Goal: Task Accomplishment & Management: Complete application form

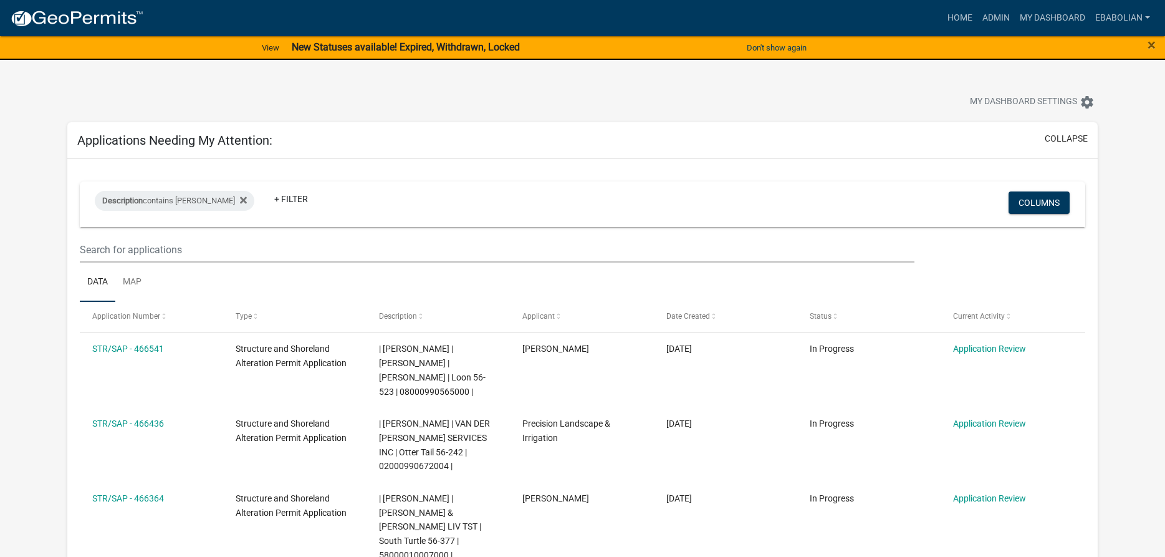
select select "3: 100"
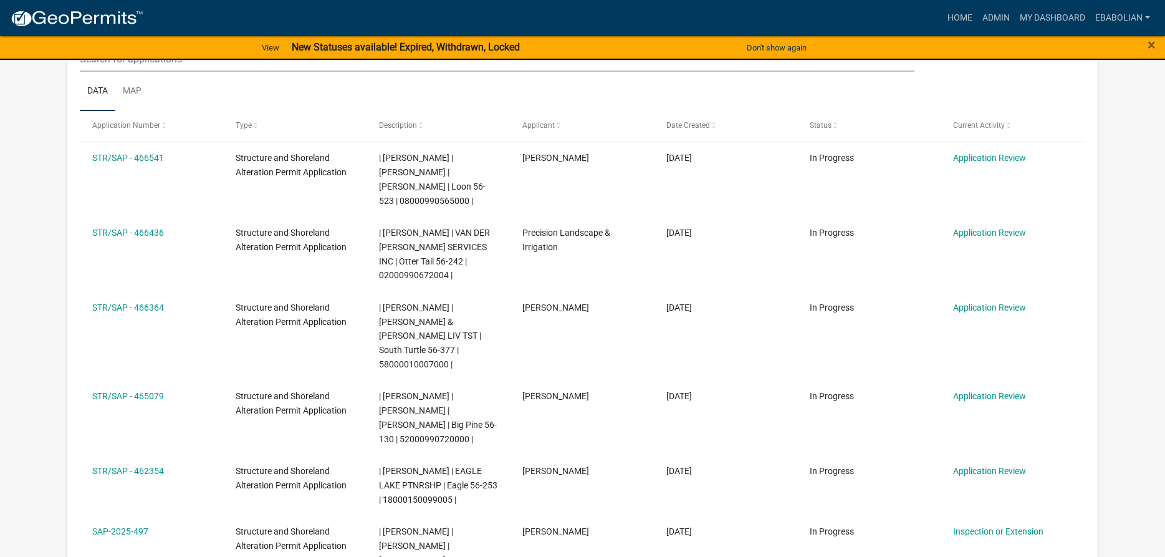
scroll to position [254, 0]
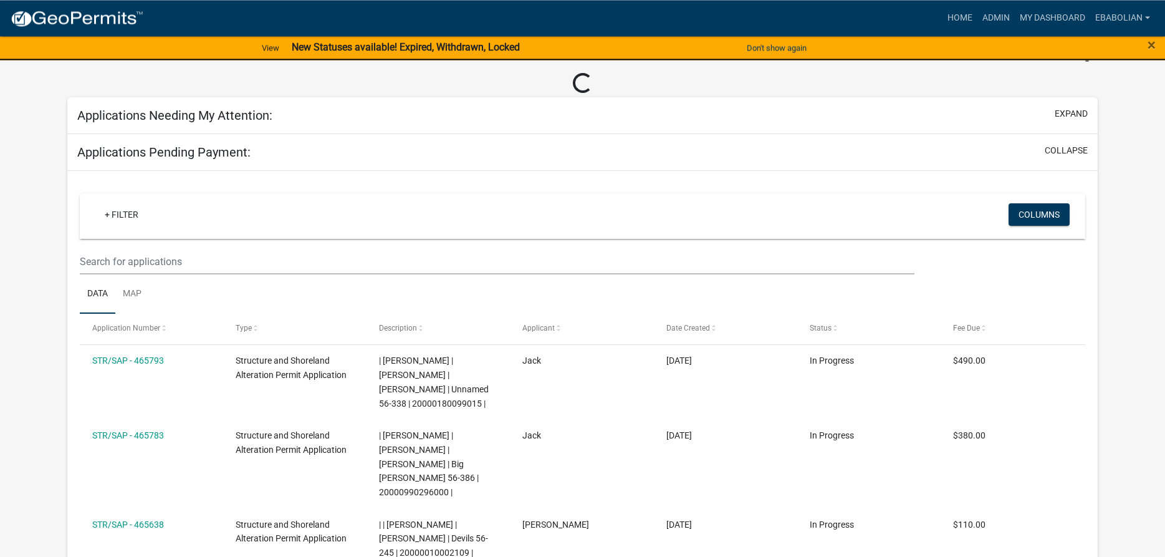
scroll to position [127, 0]
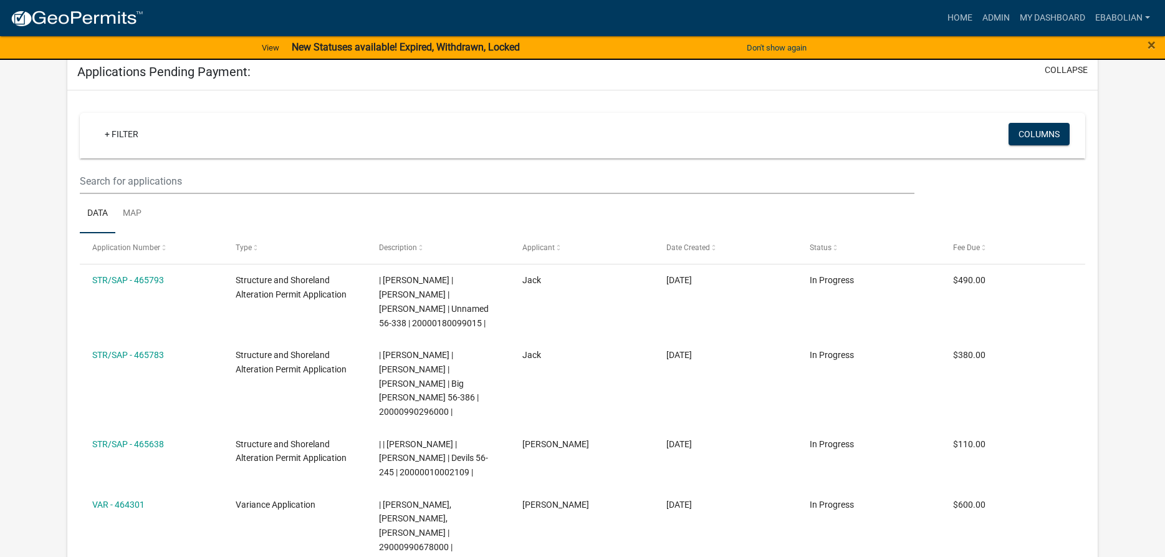
select select "3: 100"
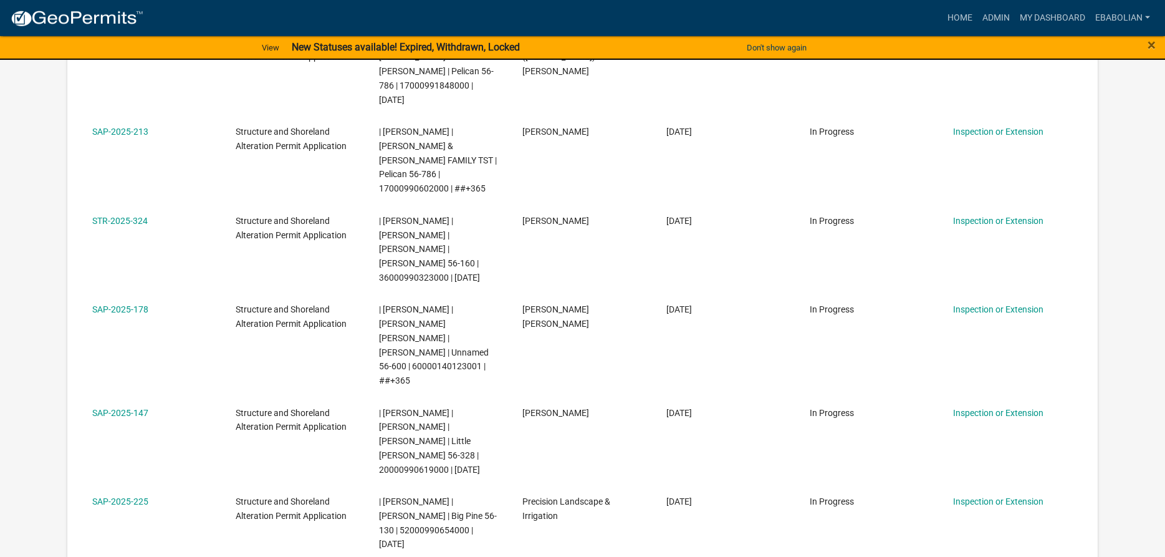
scroll to position [7023, 0]
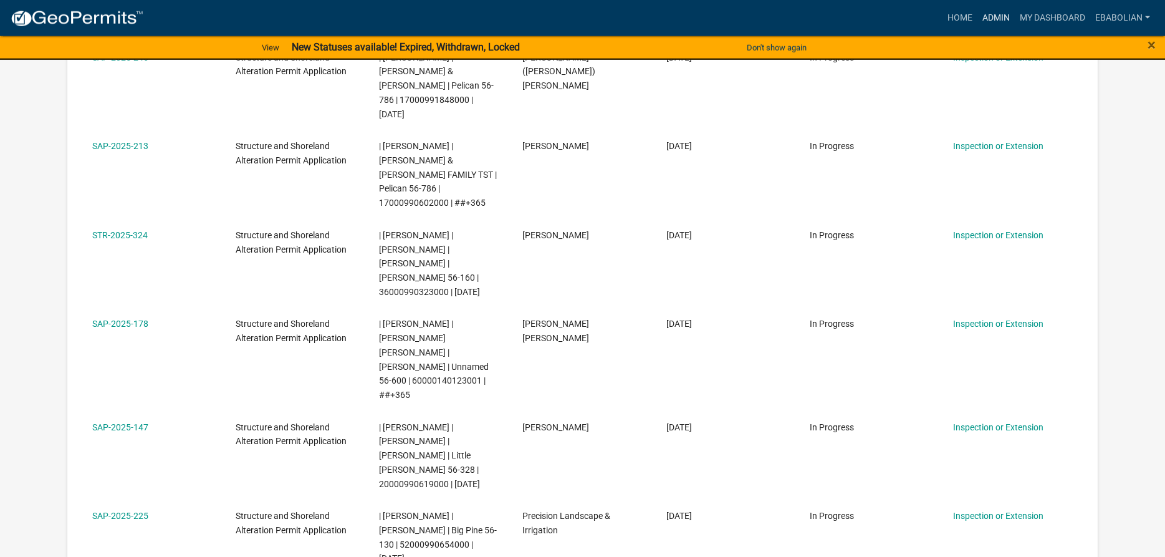
click at [992, 14] on link "Admin" at bounding box center [995, 18] width 37 height 24
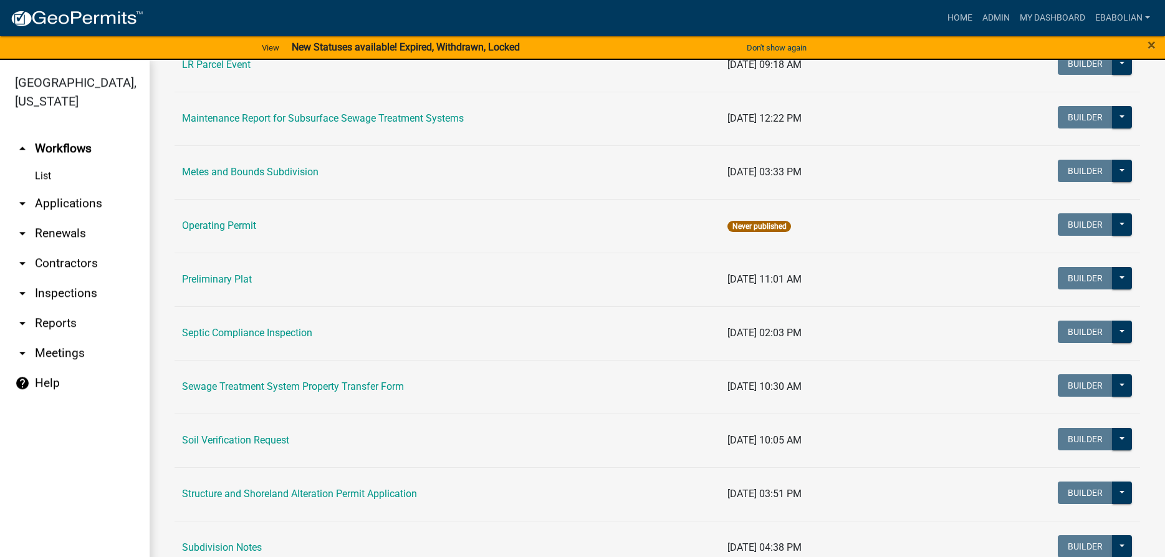
scroll to position [497, 0]
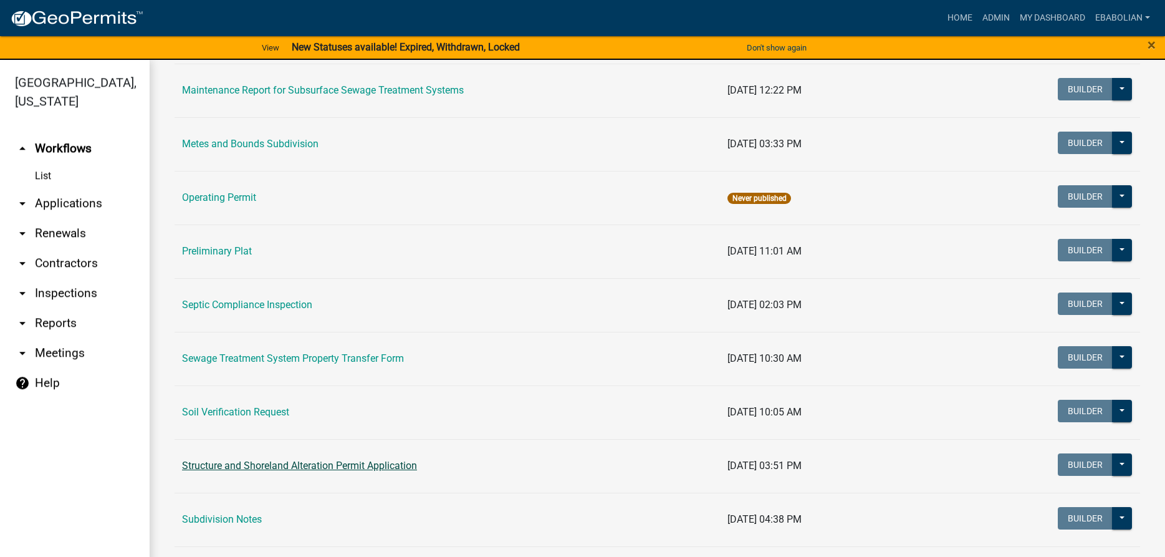
click at [234, 467] on link "Structure and Shoreland Alteration Permit Application" at bounding box center [299, 465] width 235 height 12
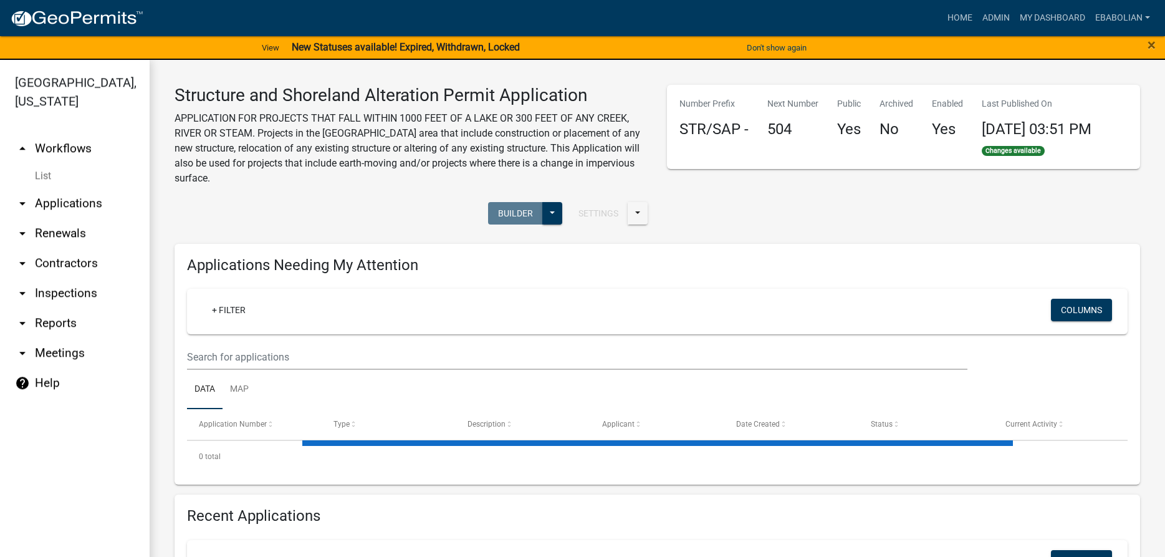
select select "3: 100"
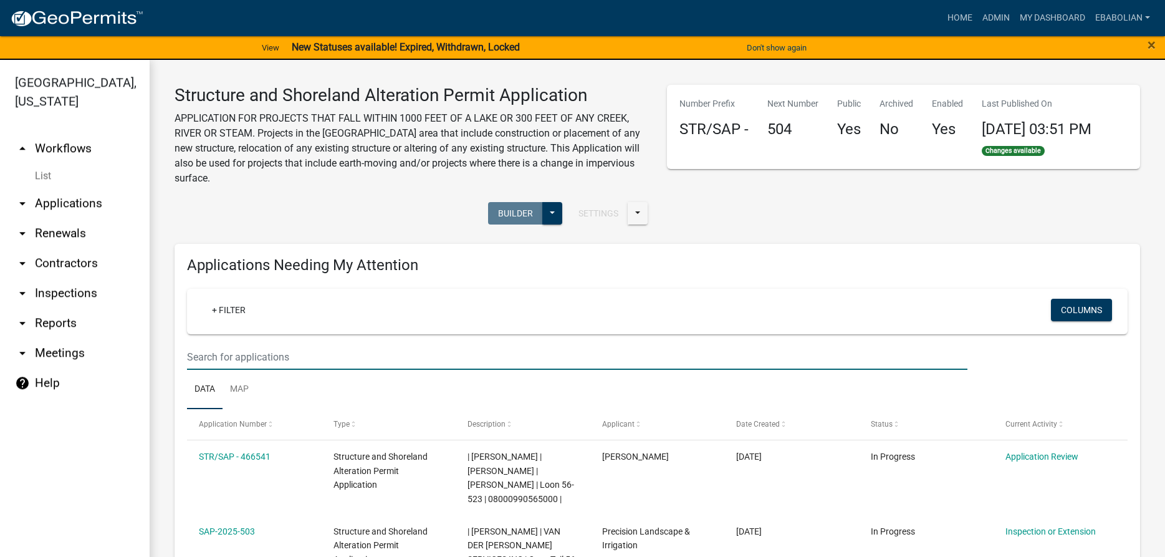
click at [229, 352] on input "text" at bounding box center [577, 357] width 780 height 26
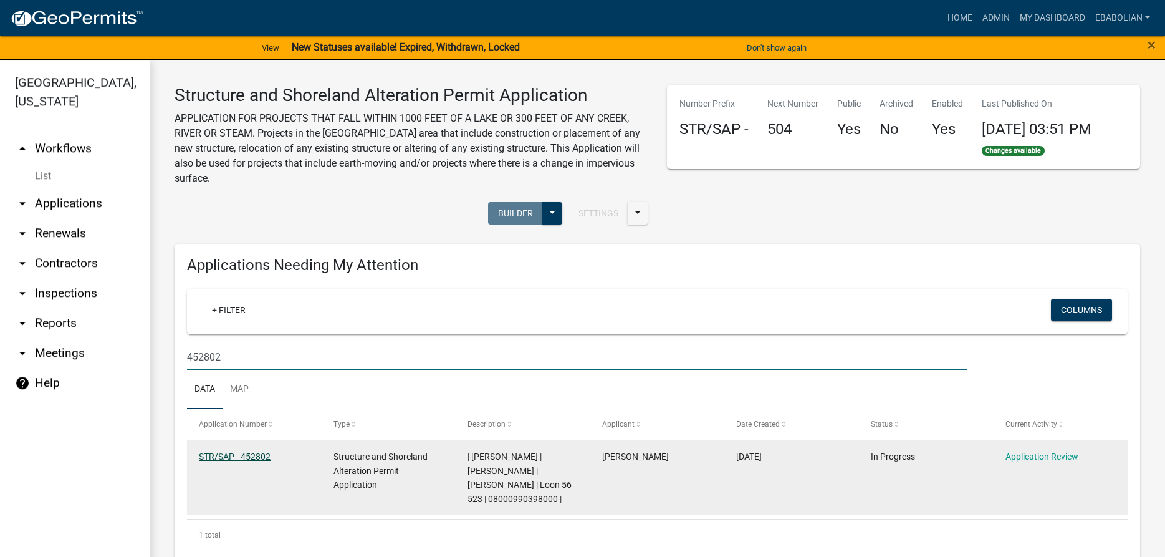
type input "452802"
click at [250, 457] on link "STR/SAP - 452802" at bounding box center [235, 456] width 72 height 10
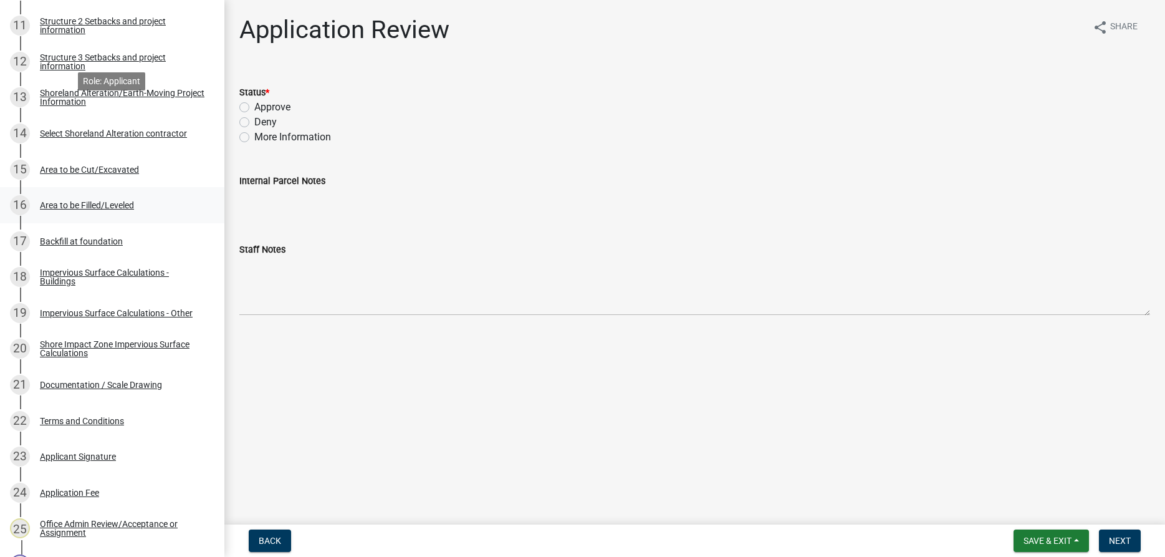
scroll to position [699, 0]
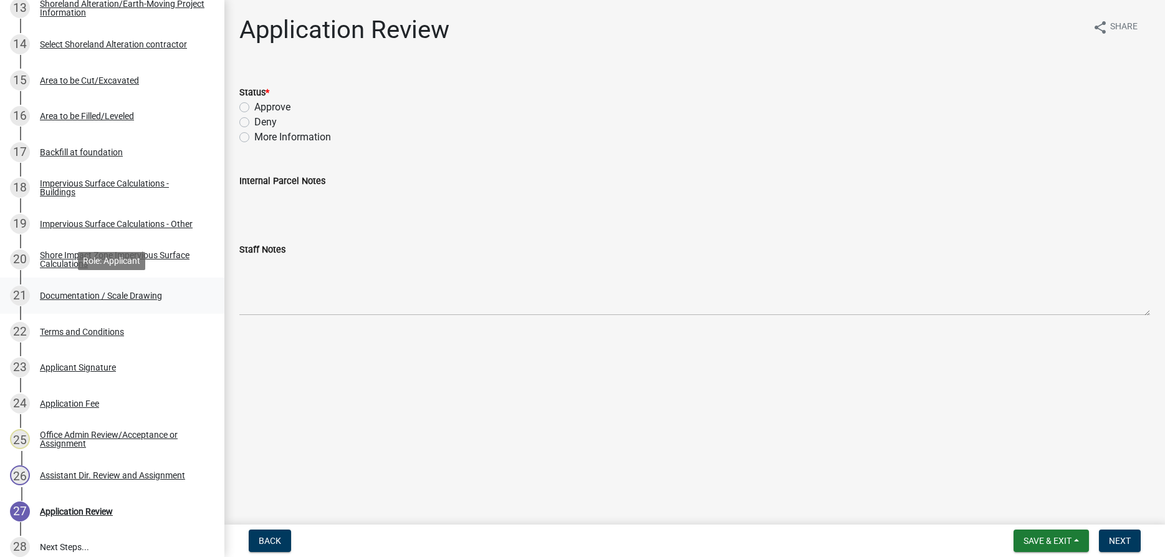
click at [150, 295] on div "Documentation / Scale Drawing" at bounding box center [101, 295] width 122 height 9
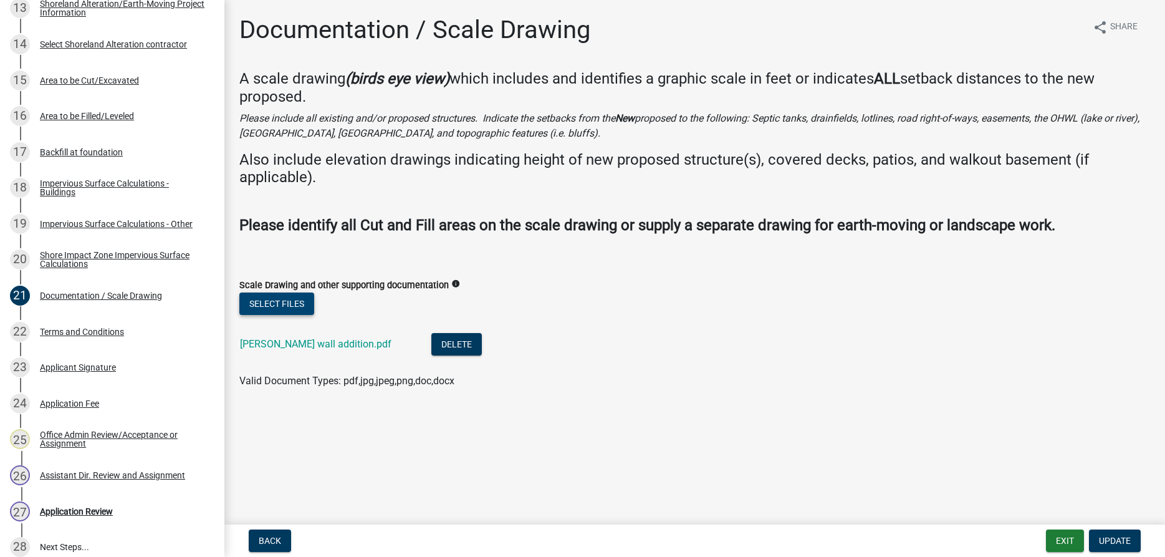
click at [269, 307] on button "Select files" at bounding box center [276, 303] width 75 height 22
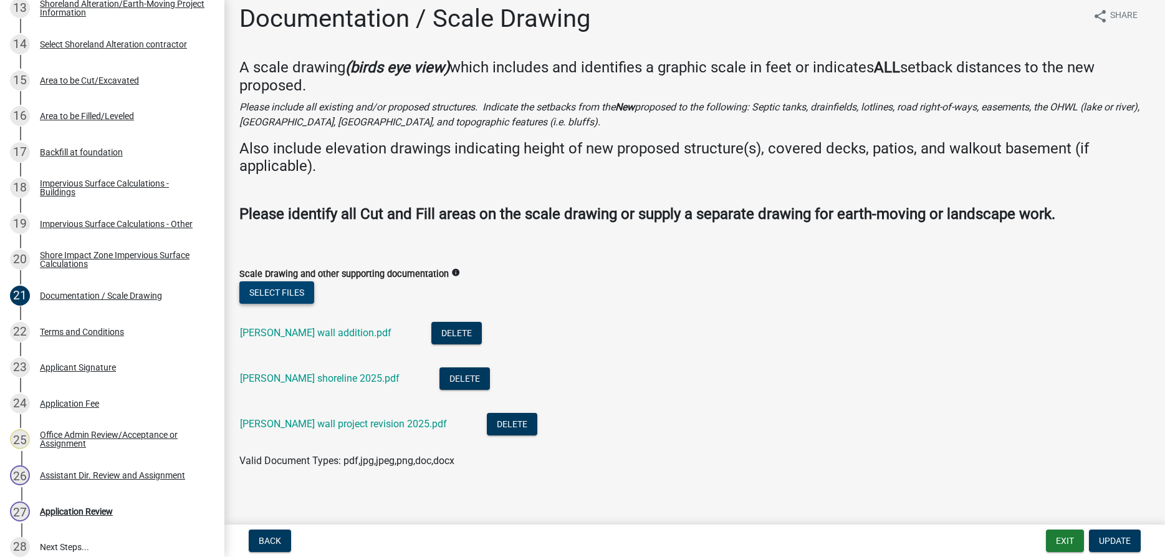
scroll to position [20, 0]
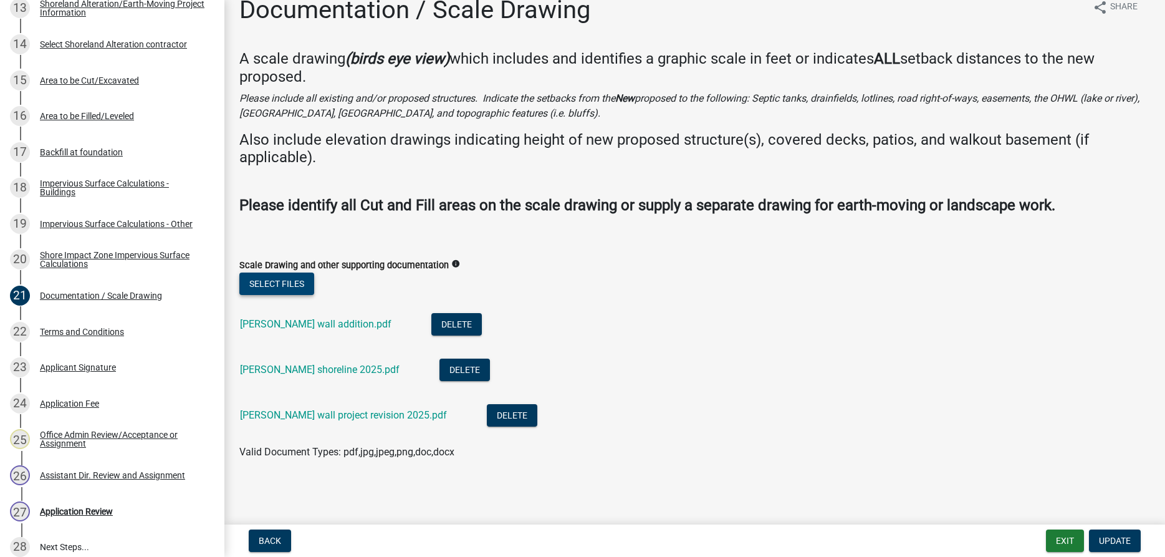
click at [286, 286] on button "Select files" at bounding box center [276, 283] width 75 height 22
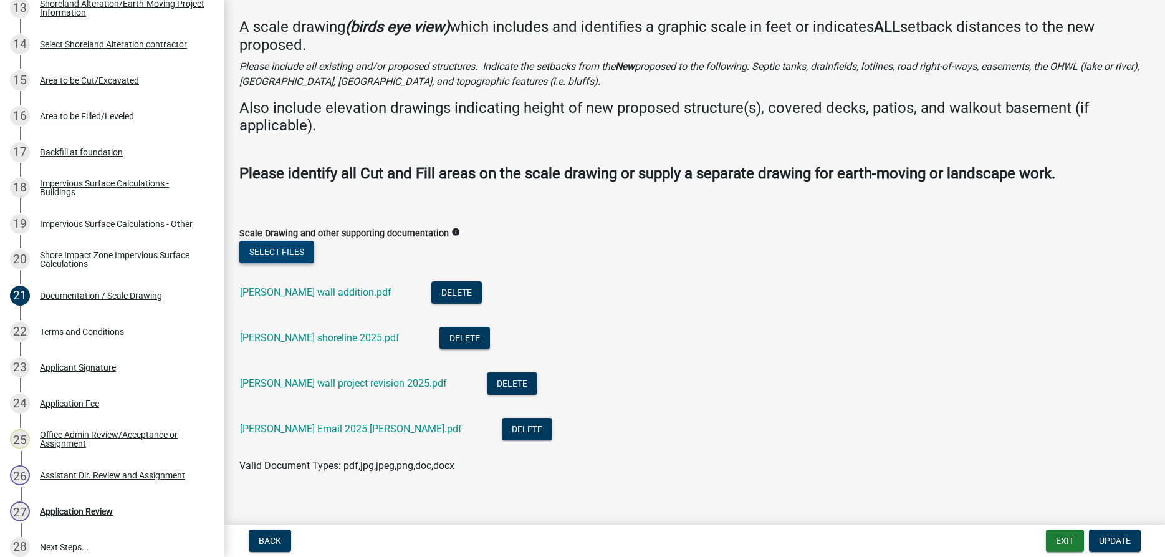
scroll to position [65, 0]
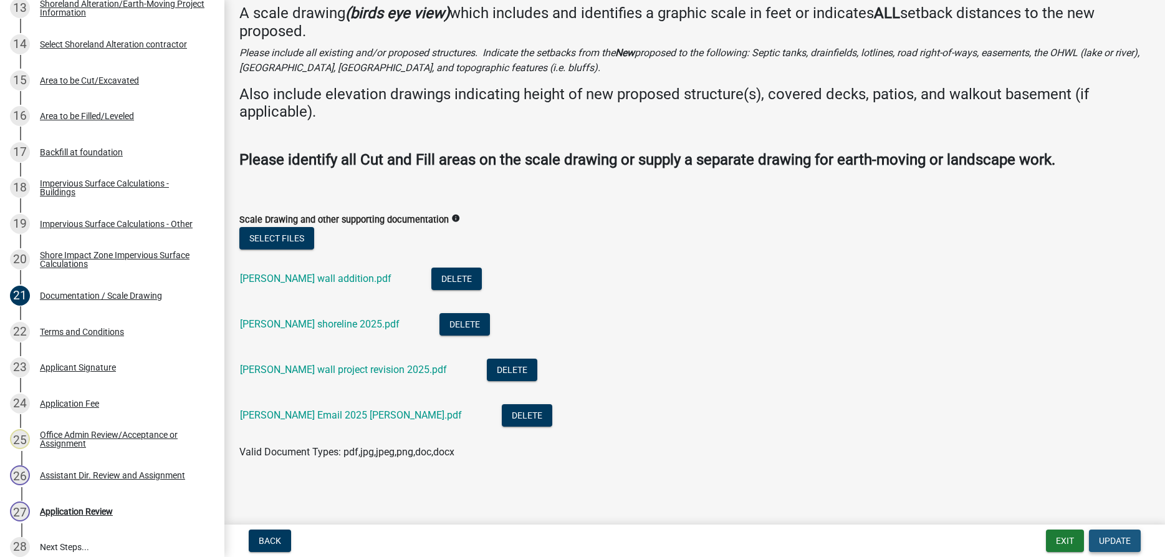
click at [1116, 537] on span "Update" at bounding box center [1115, 540] width 32 height 10
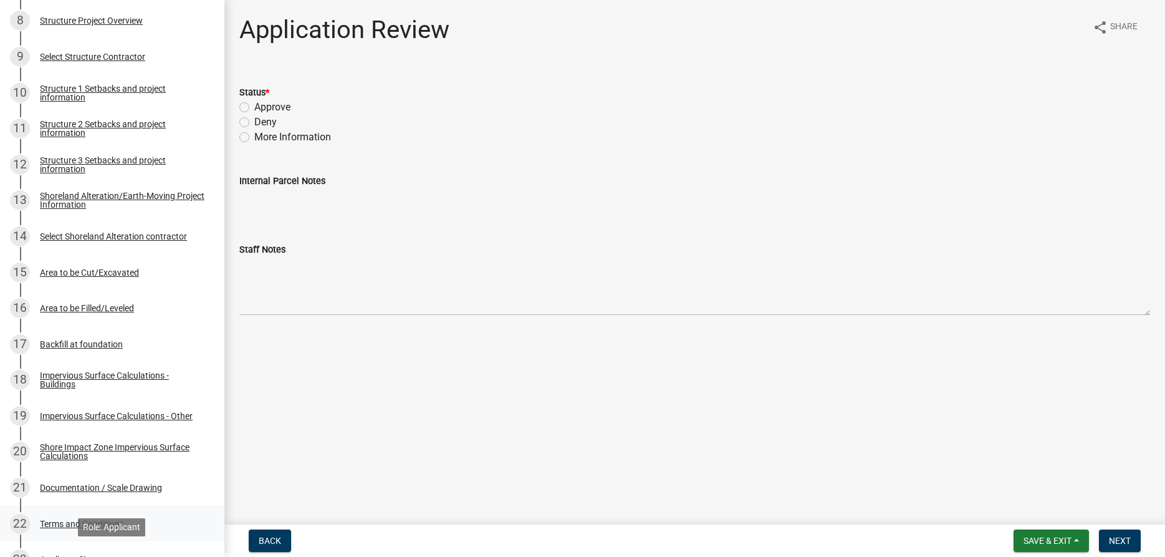
scroll to position [505, 0]
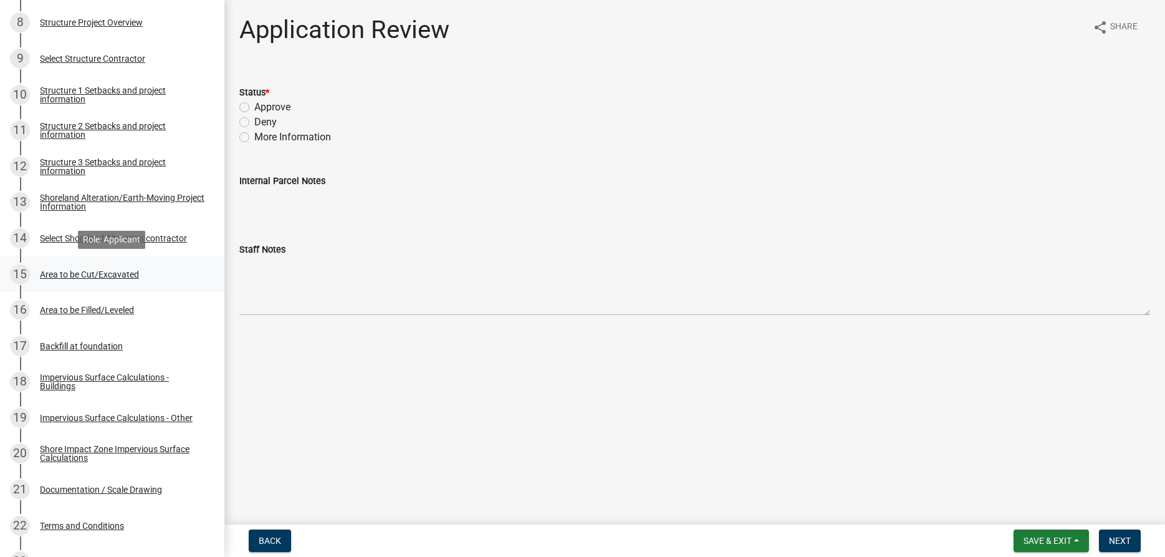
click at [112, 274] on div "Area to be Cut/Excavated" at bounding box center [89, 274] width 99 height 9
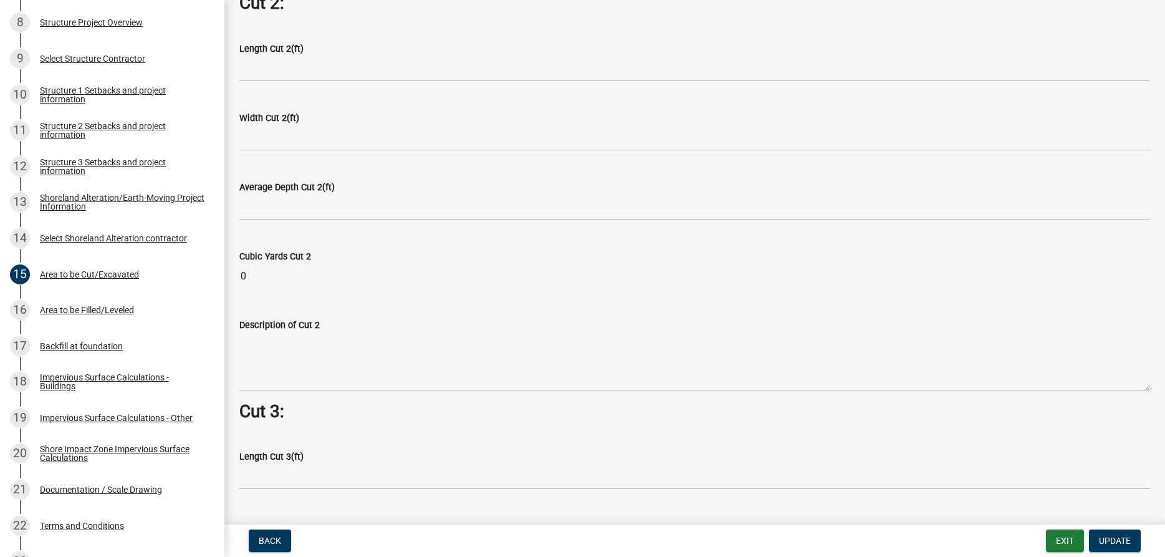
scroll to position [924, 0]
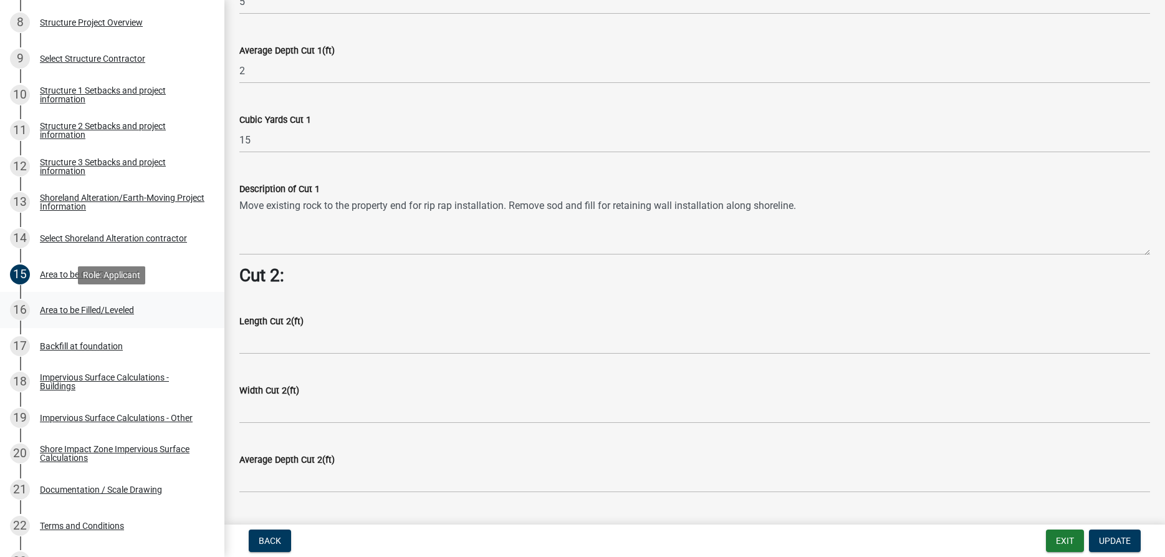
click at [100, 305] on div "Area to be Filled/Leveled" at bounding box center [87, 309] width 94 height 9
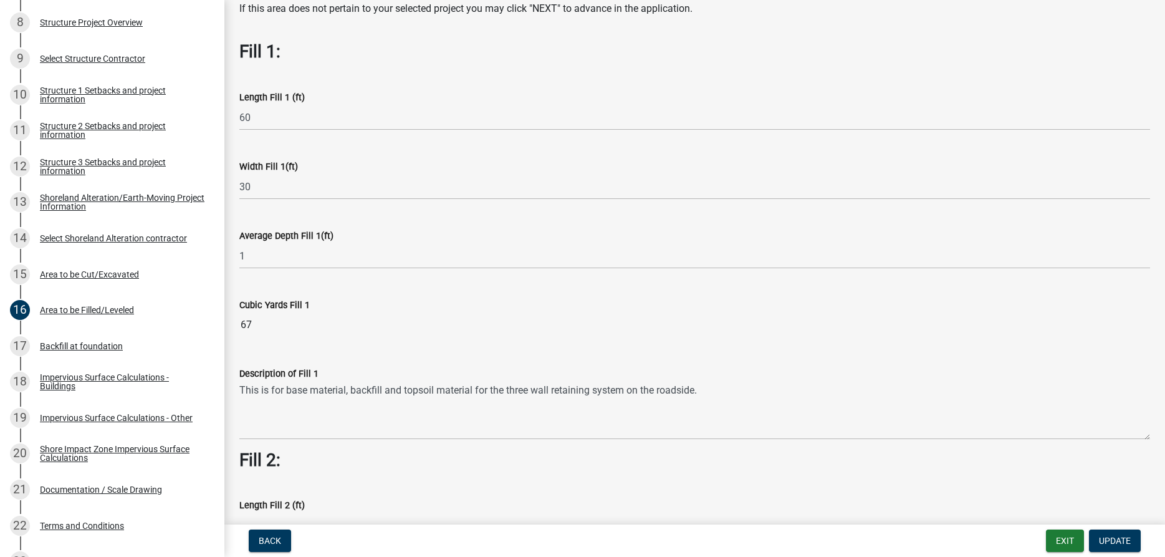
scroll to position [71, 0]
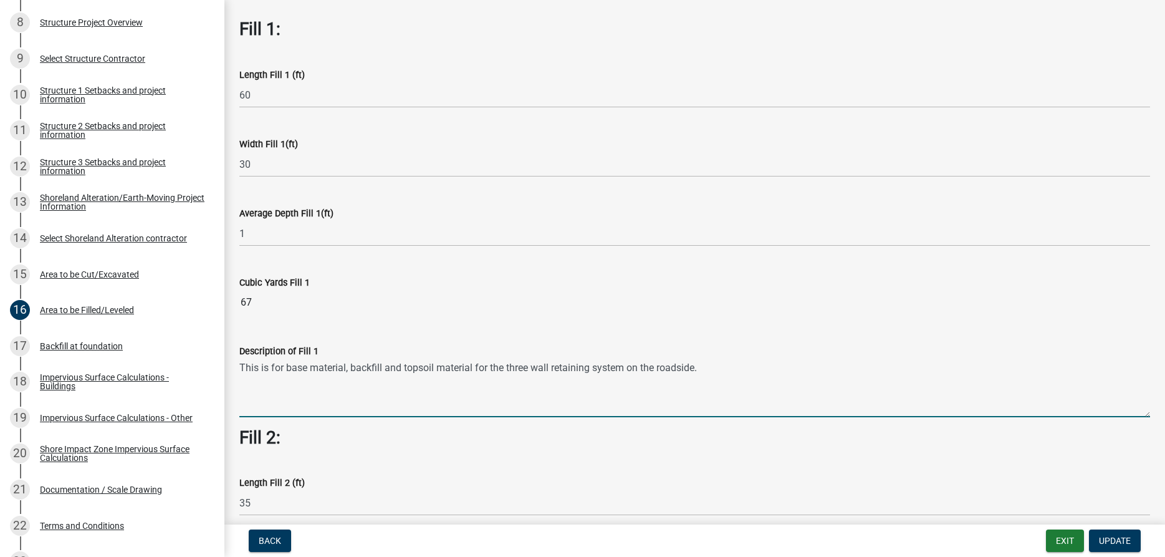
drag, startPoint x: 701, startPoint y: 368, endPoint x: 238, endPoint y: 371, distance: 462.5
click at [239, 371] on textarea "This is for base material, backfill and topsoil material for the three wall ret…" at bounding box center [694, 387] width 911 height 59
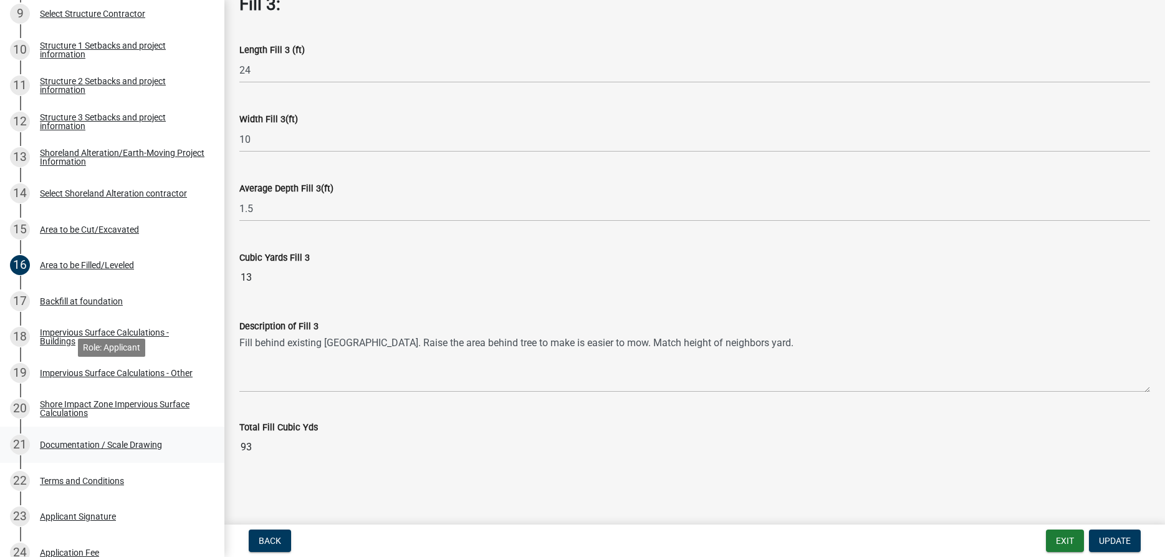
scroll to position [569, 0]
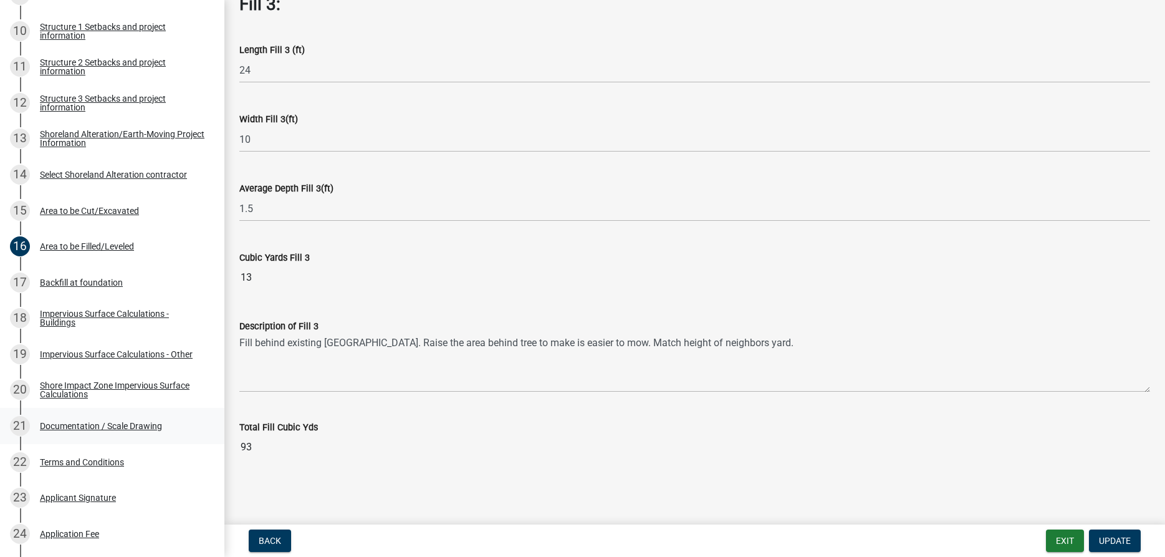
click at [135, 424] on div "Documentation / Scale Drawing" at bounding box center [101, 425] width 122 height 9
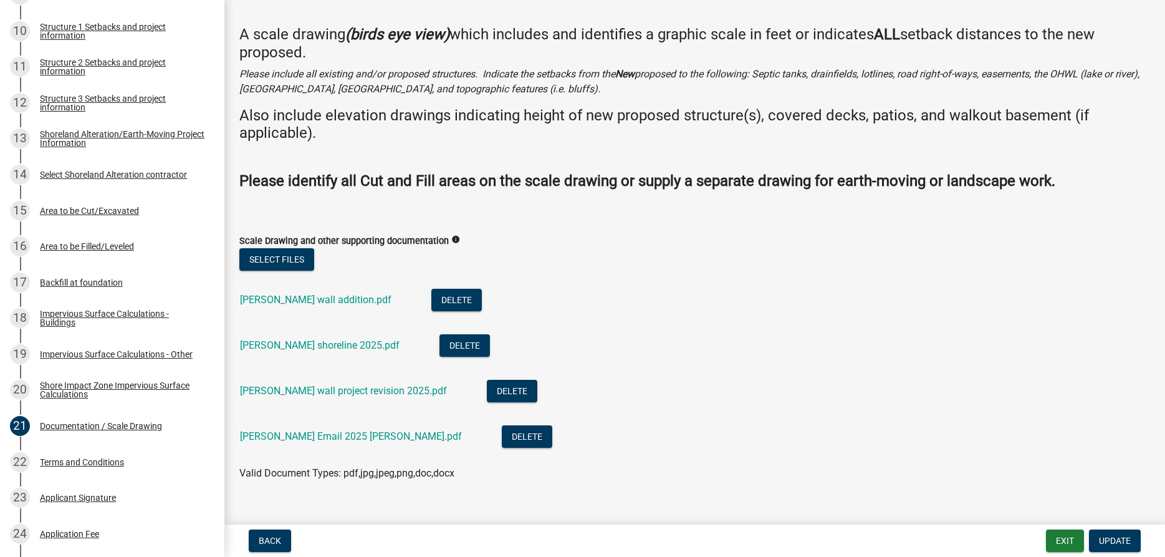
scroll to position [65, 0]
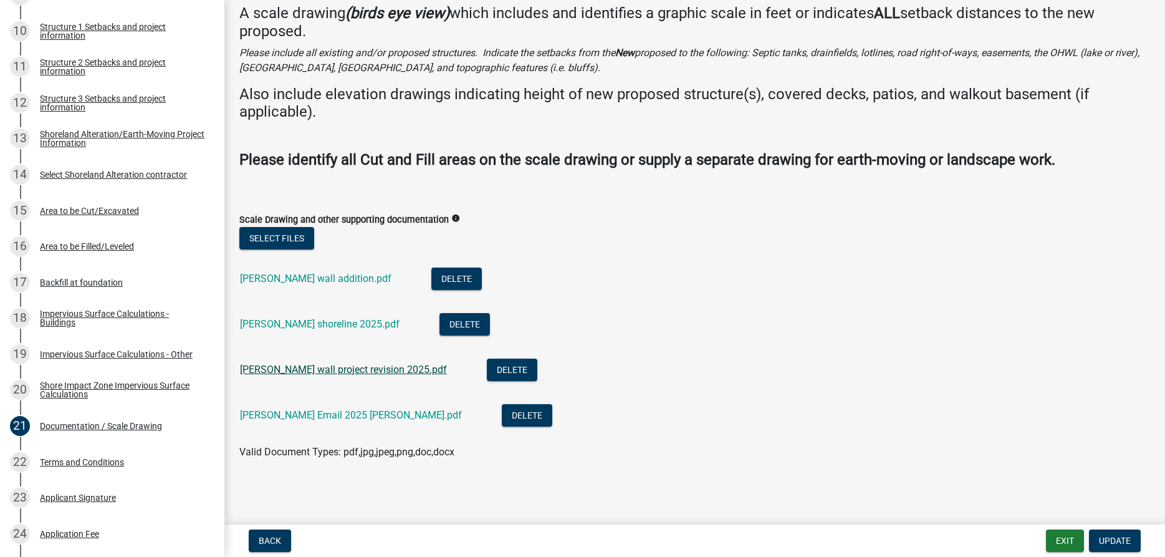
click at [322, 370] on link "Terry Leabo wall project revision 2025.pdf" at bounding box center [343, 369] width 207 height 12
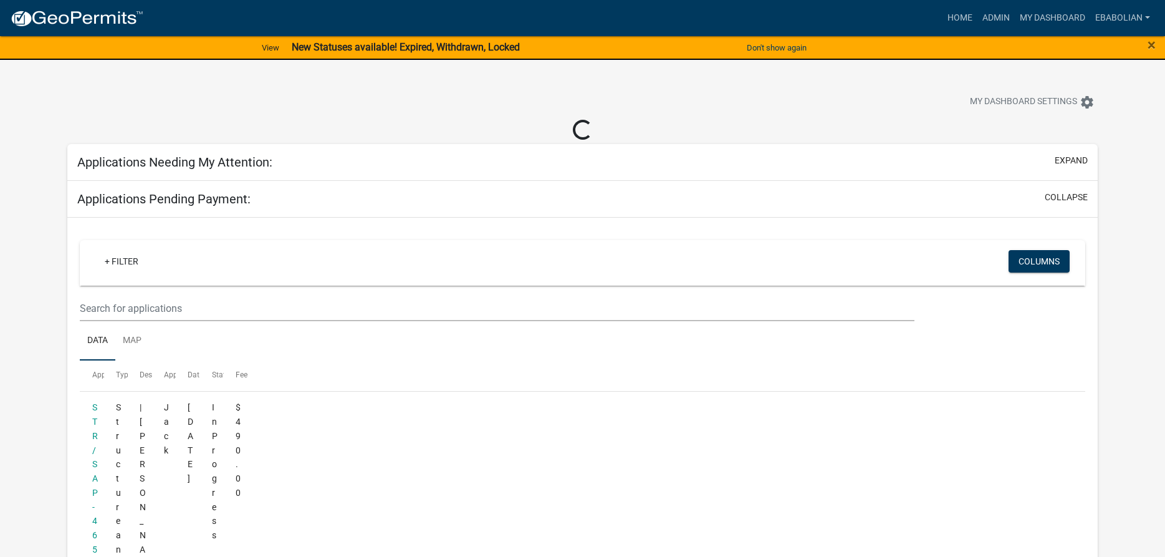
select select "3: 100"
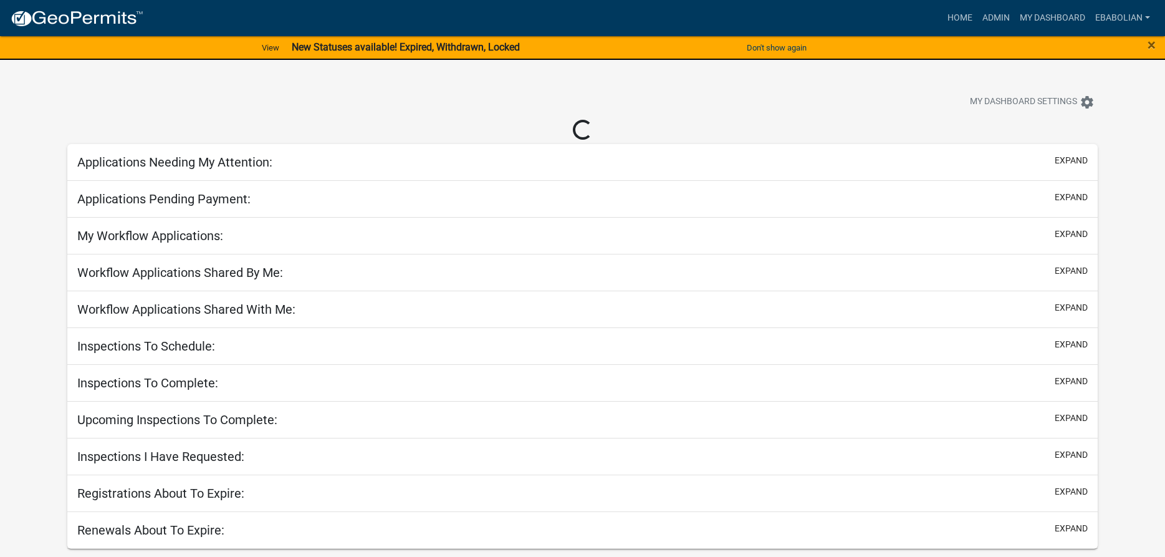
select select "3: 100"
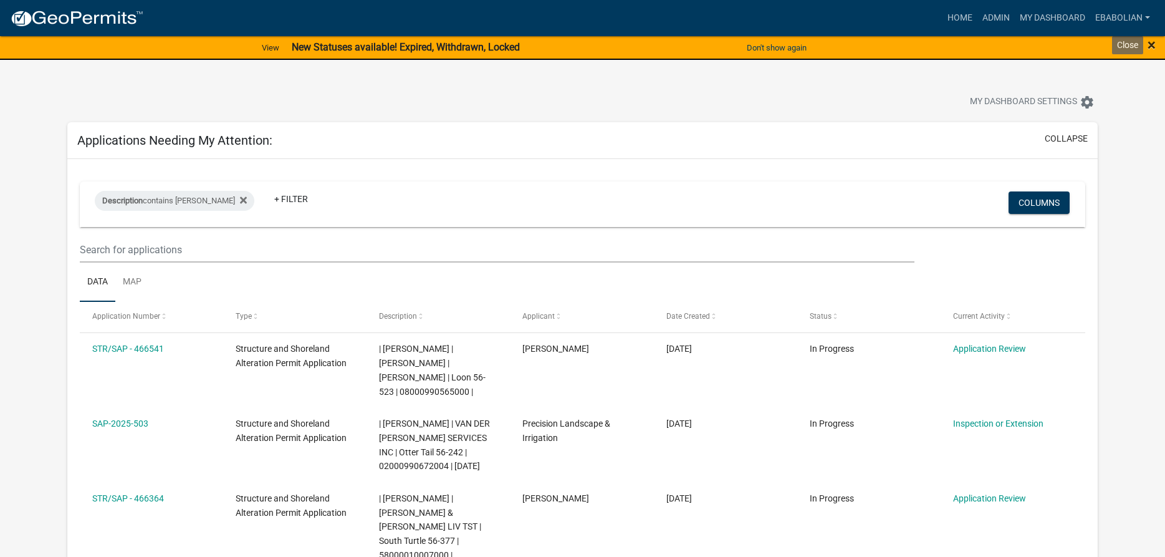
click at [1151, 45] on span "×" at bounding box center [1151, 44] width 8 height 17
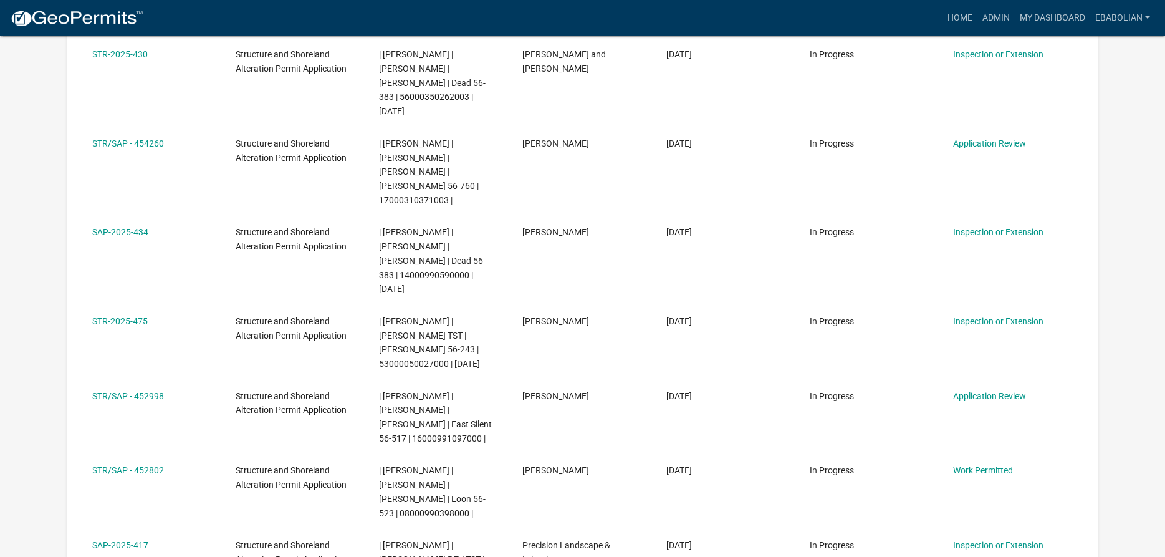
scroll to position [2162, 0]
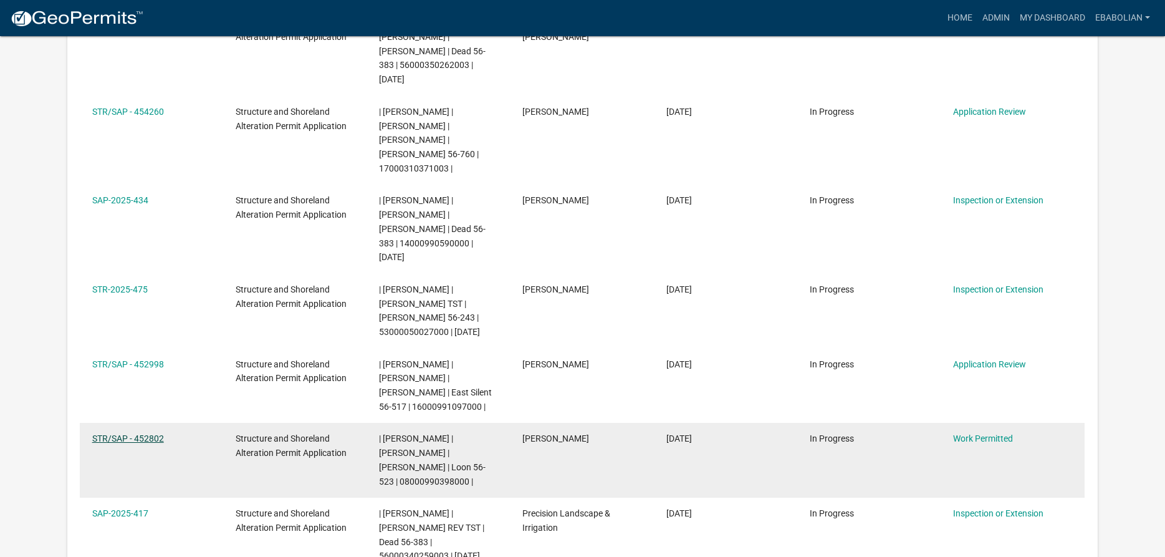
click at [134, 433] on link "STR/SAP - 452802" at bounding box center [128, 438] width 72 height 10
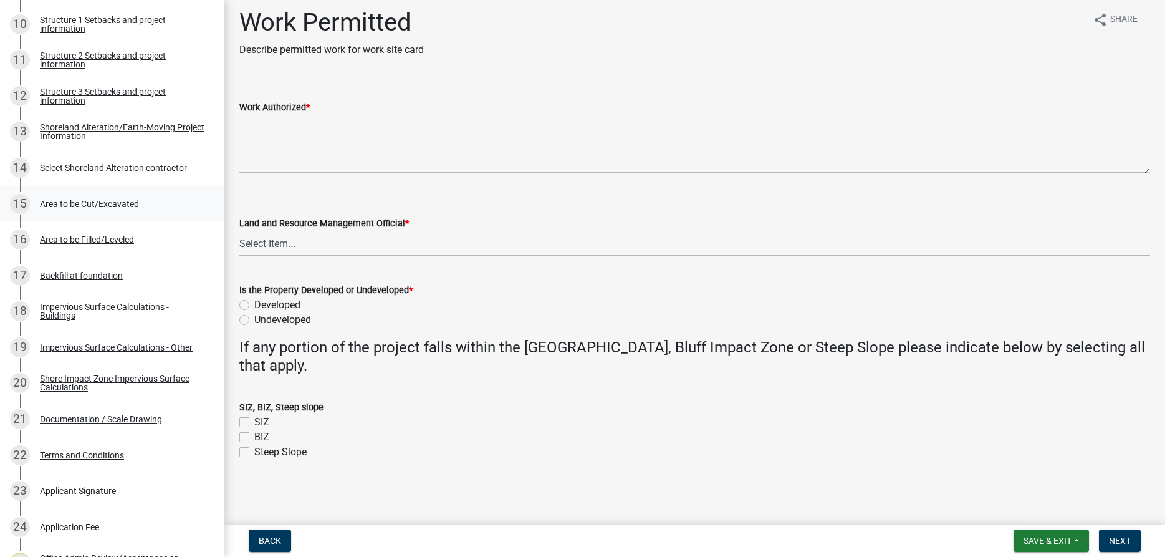
scroll to position [699, 0]
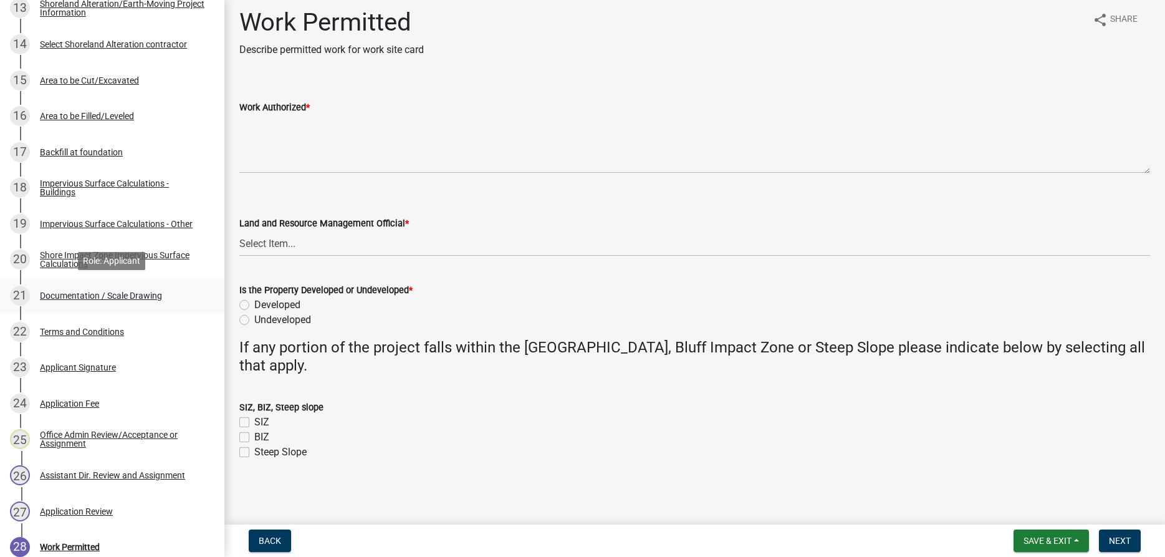
click at [147, 297] on div "Documentation / Scale Drawing" at bounding box center [101, 295] width 122 height 9
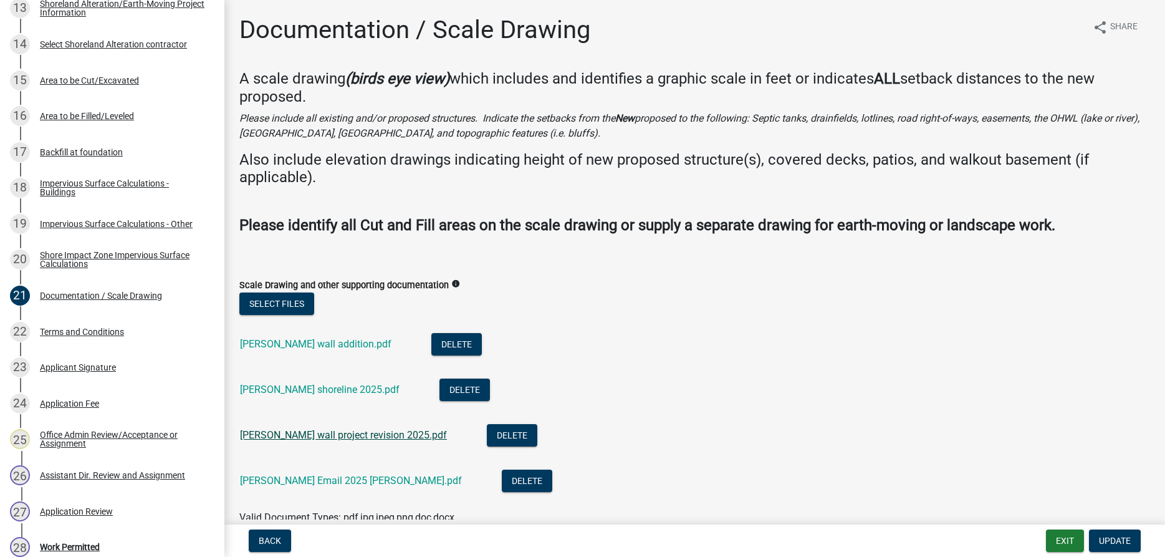
click at [297, 436] on link "Terry Leabo wall project revision 2025.pdf" at bounding box center [343, 435] width 207 height 12
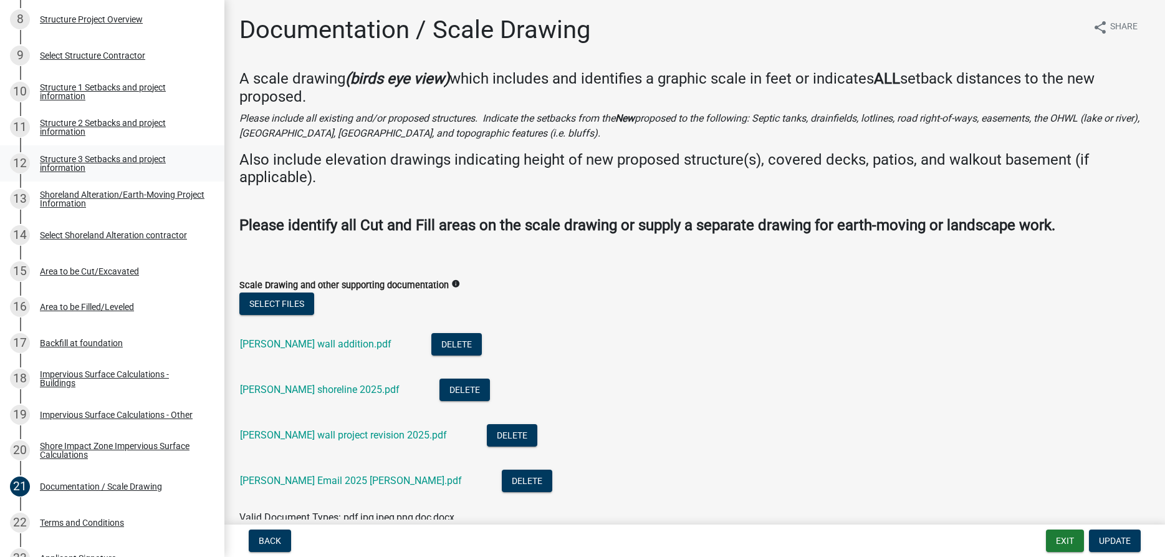
scroll to position [445, 0]
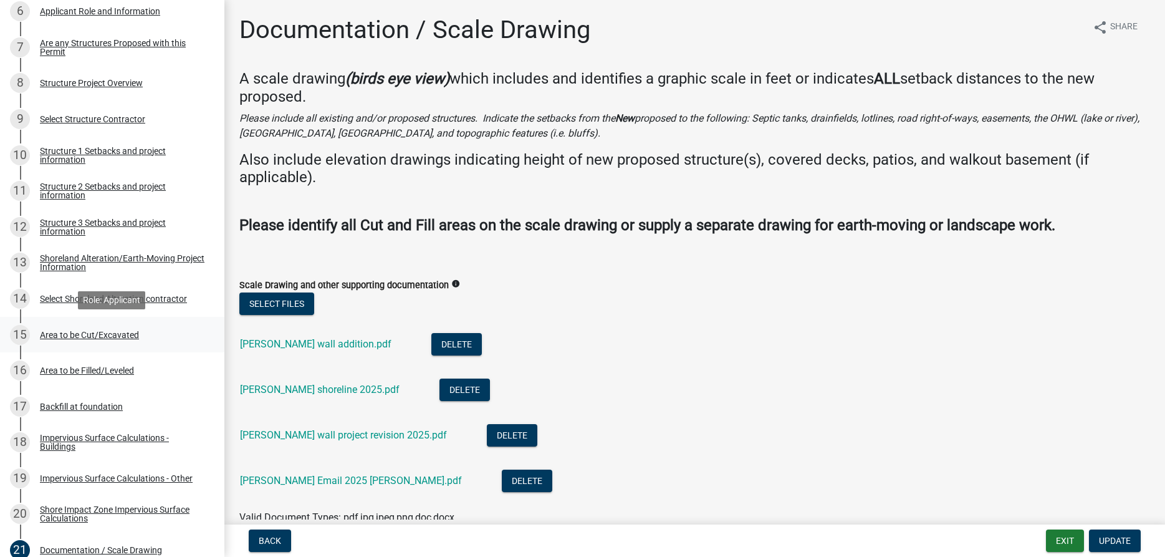
click at [118, 335] on div "Area to be Cut/Excavated" at bounding box center [89, 334] width 99 height 9
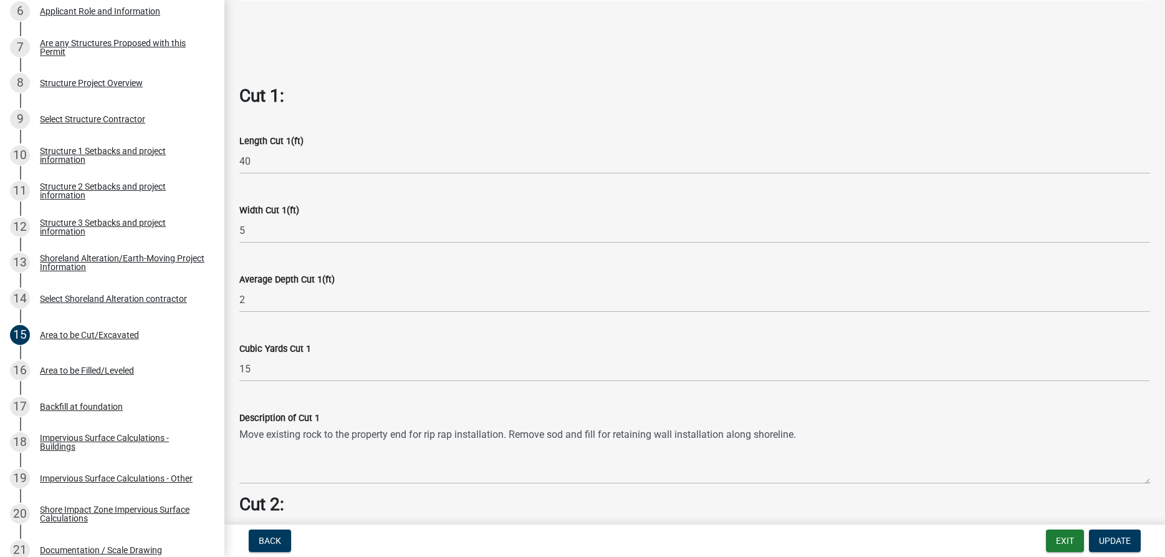
scroll to position [679, 0]
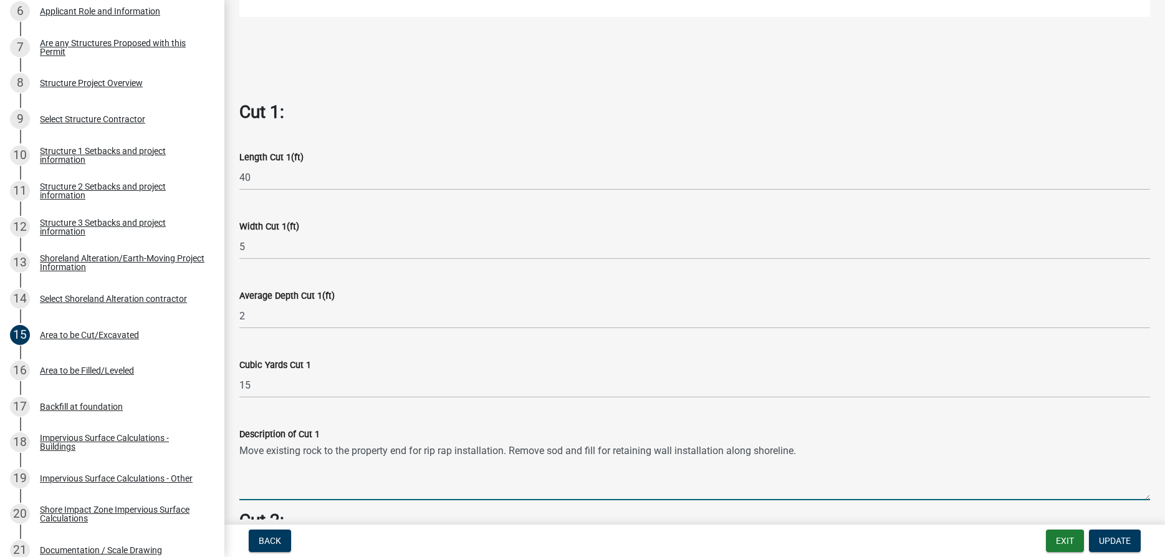
drag, startPoint x: 241, startPoint y: 450, endPoint x: 507, endPoint y: 452, distance: 266.2
click at [507, 452] on textarea "Move existing rock to the property end for rip rap installation. Remove sod and…" at bounding box center [694, 470] width 911 height 59
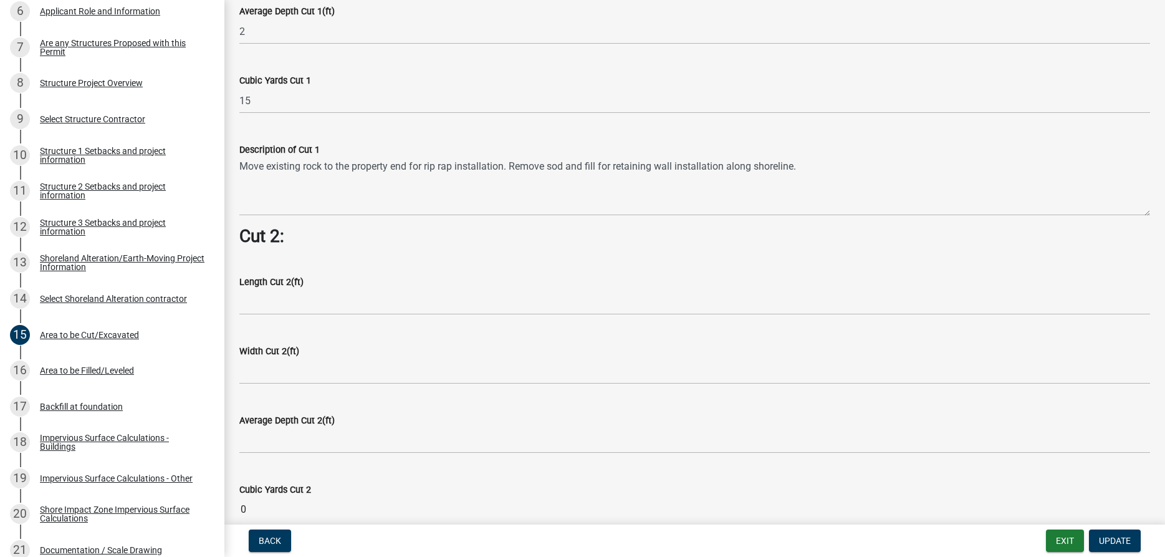
scroll to position [323, 0]
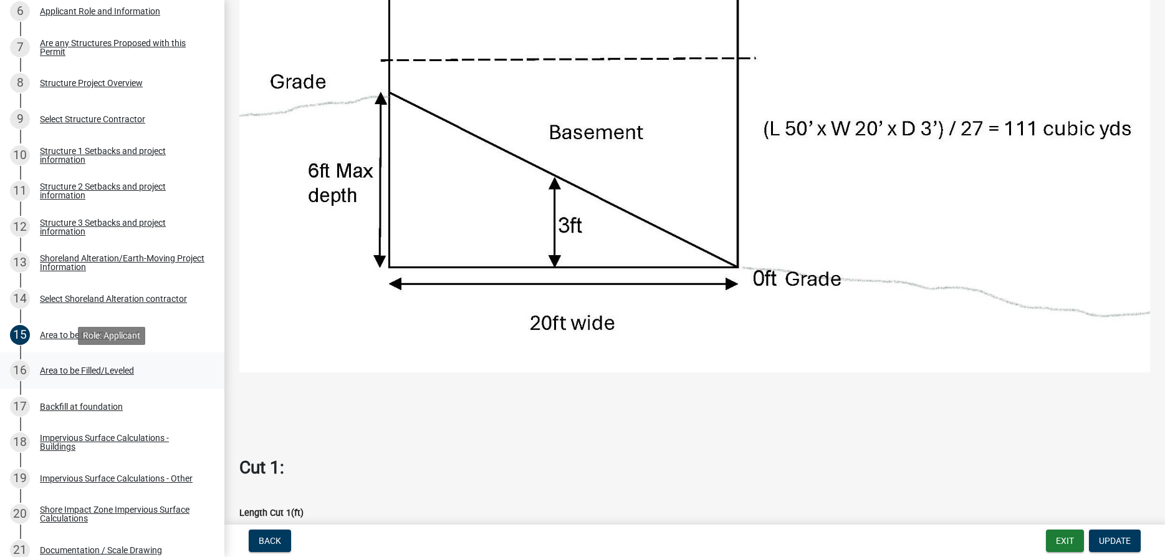
click at [115, 368] on div "Area to be Filled/Leveled" at bounding box center [87, 370] width 94 height 9
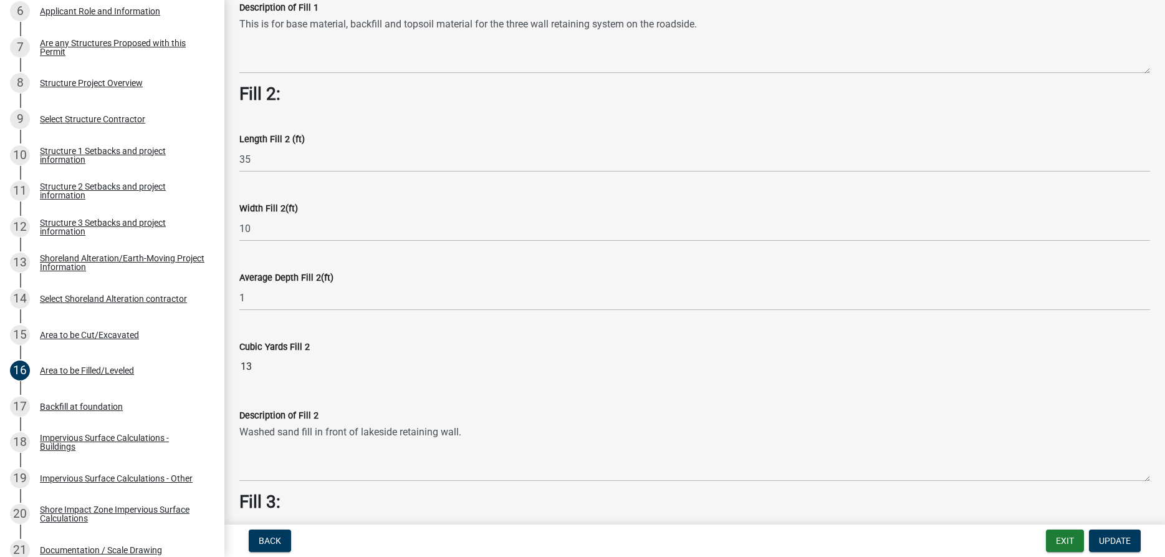
scroll to position [0, 0]
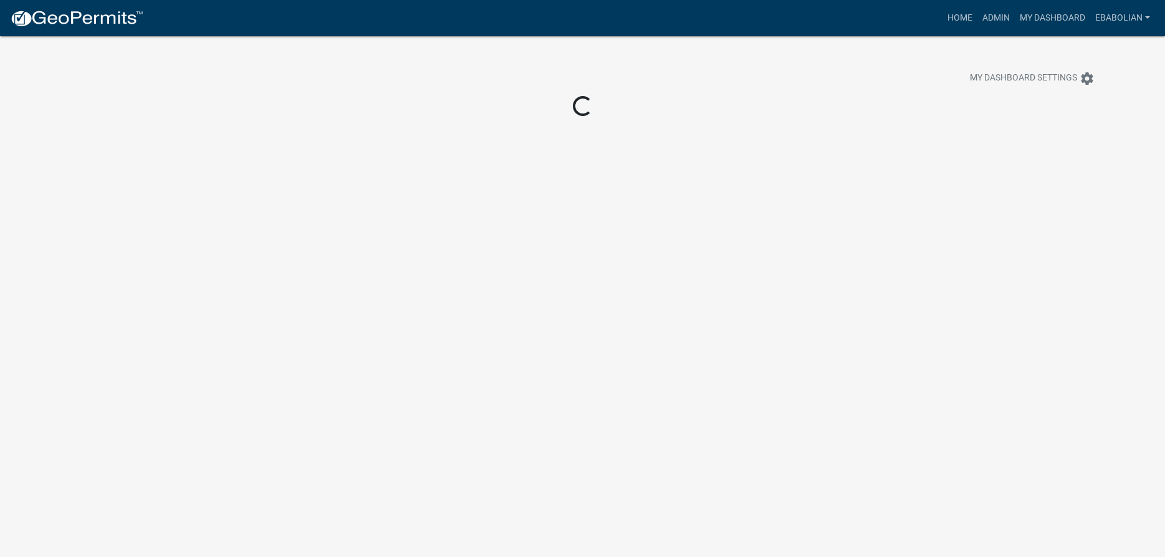
scroll to position [36, 0]
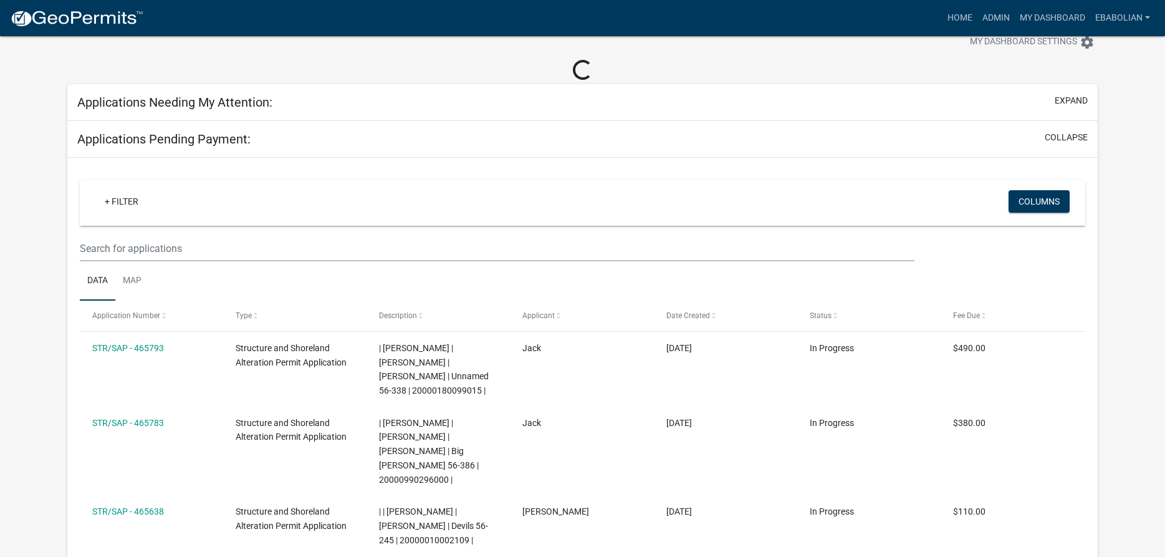
select select "3: 100"
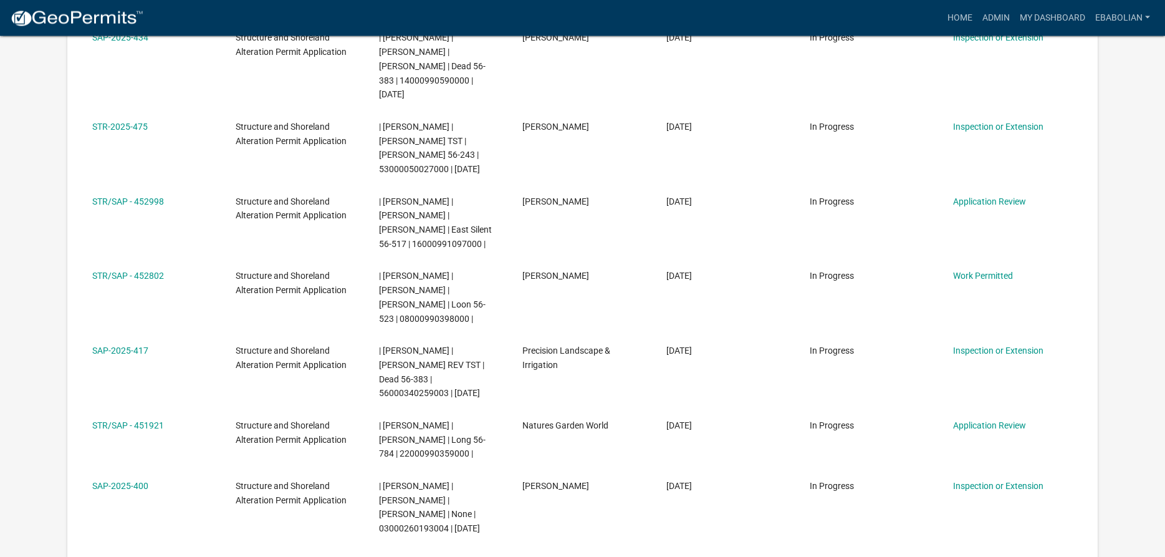
scroll to position [2289, 0]
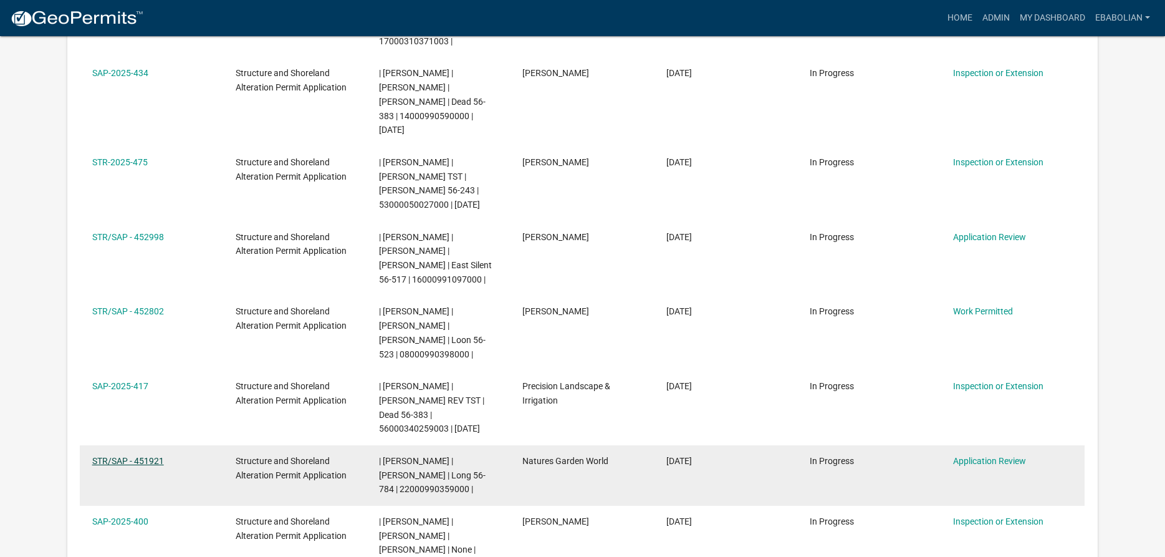
click at [156, 456] on link "STR/SAP - 451921" at bounding box center [128, 461] width 72 height 10
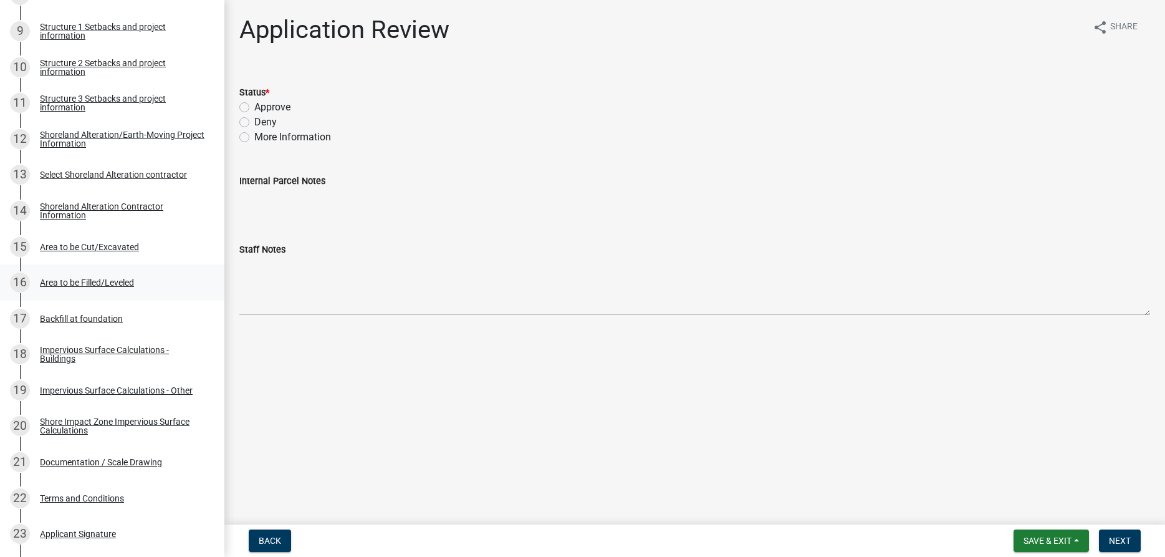
scroll to position [572, 0]
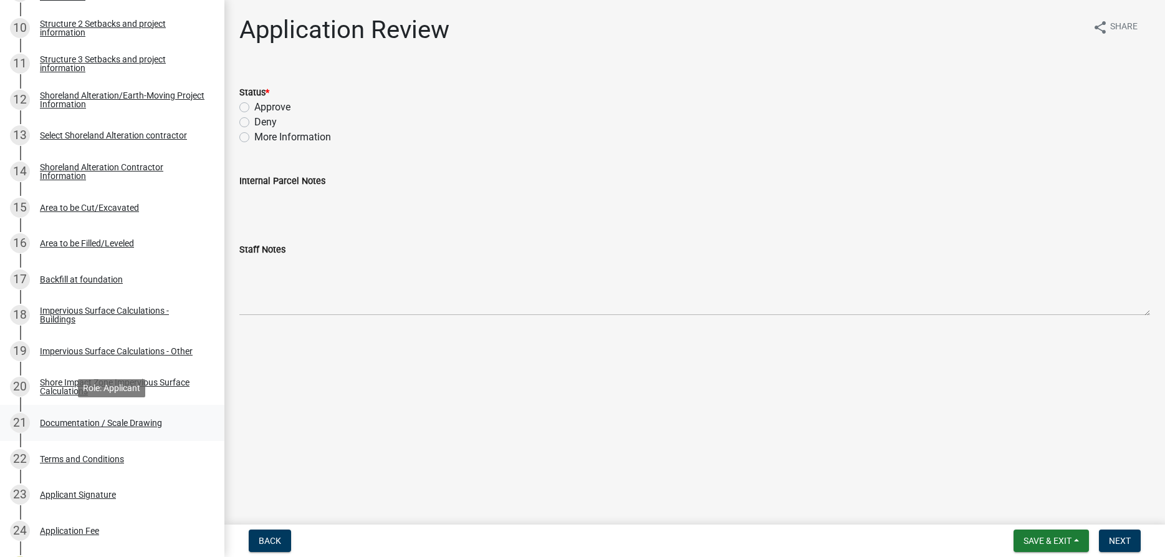
click at [153, 423] on div "Documentation / Scale Drawing" at bounding box center [101, 422] width 122 height 9
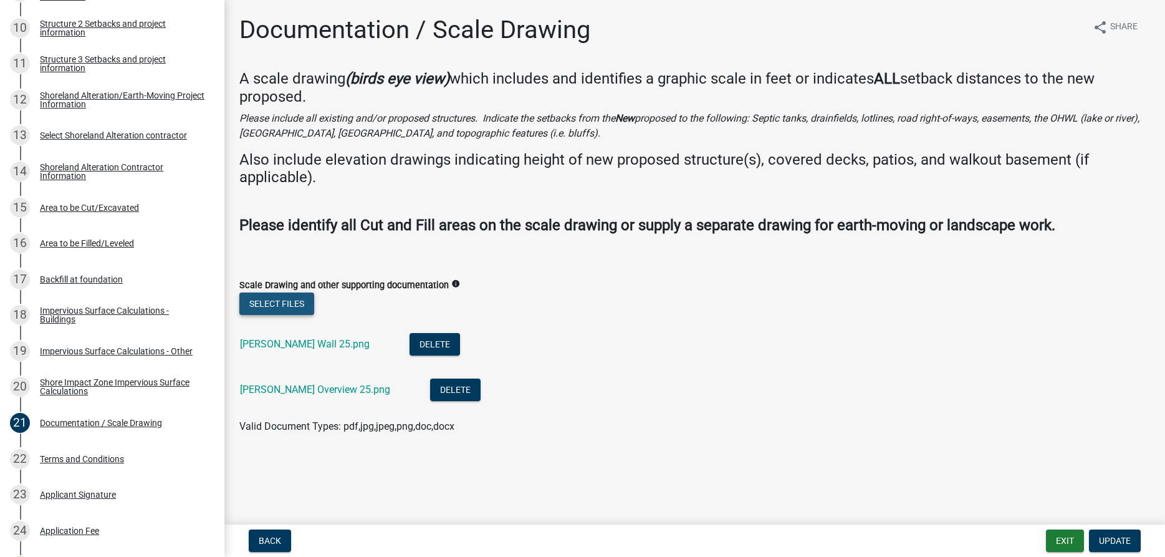
click at [287, 299] on button "Select files" at bounding box center [276, 303] width 75 height 22
click at [280, 304] on button "Select files" at bounding box center [276, 303] width 75 height 22
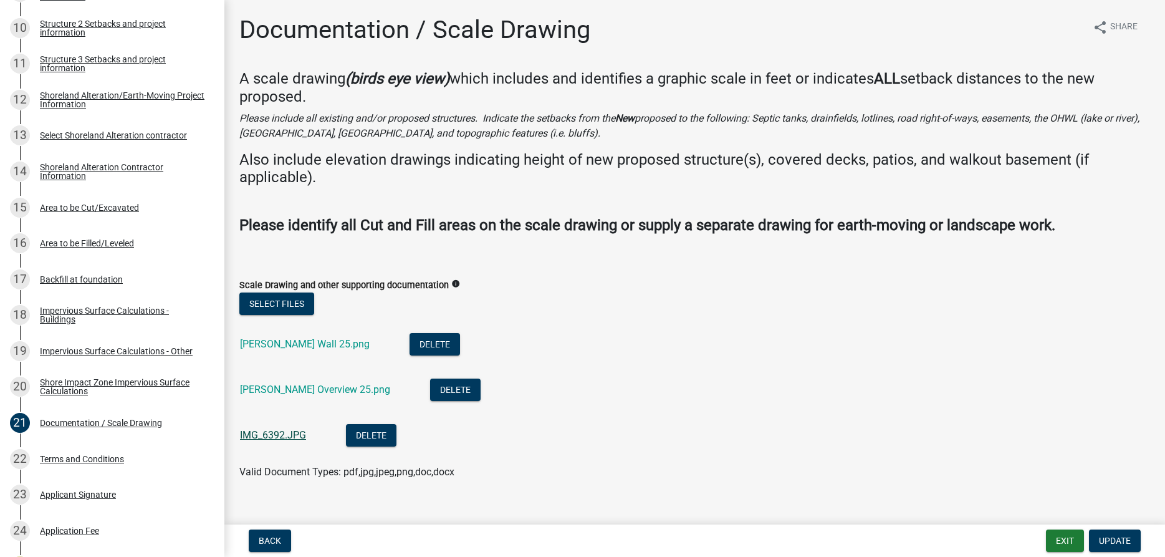
click at [277, 437] on link "IMG_6392.JPG" at bounding box center [273, 435] width 66 height 12
click at [1101, 537] on span "Update" at bounding box center [1115, 540] width 32 height 10
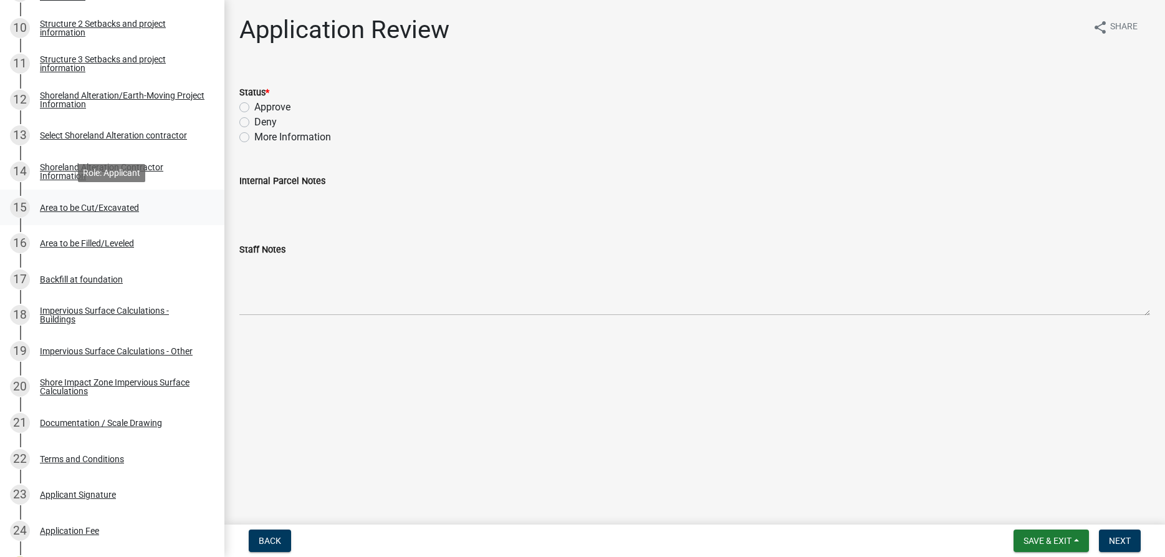
click at [128, 208] on div "Area to be Cut/Excavated" at bounding box center [89, 207] width 99 height 9
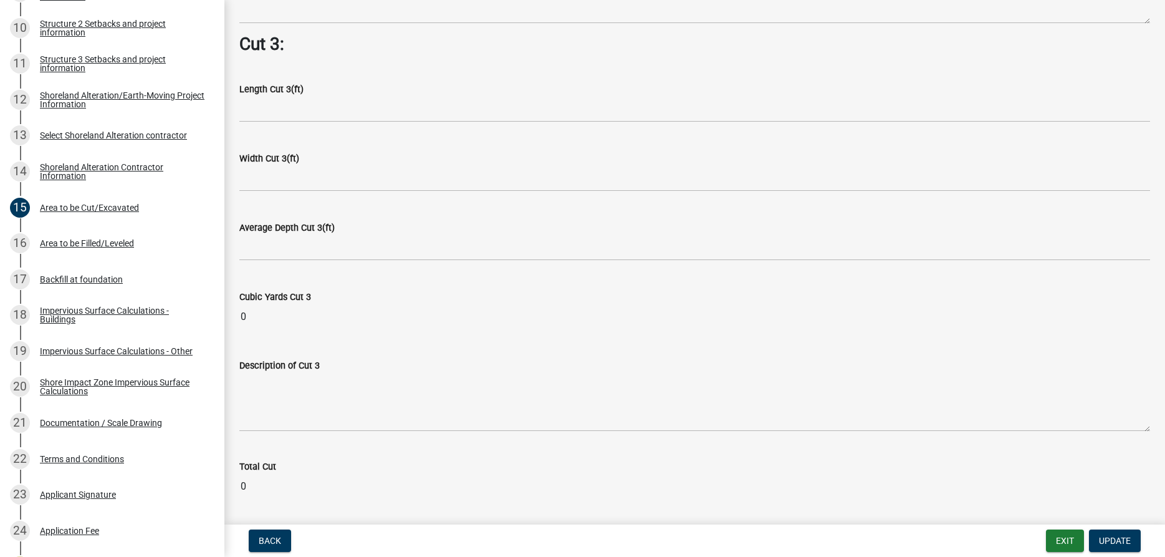
scroll to position [1602, 0]
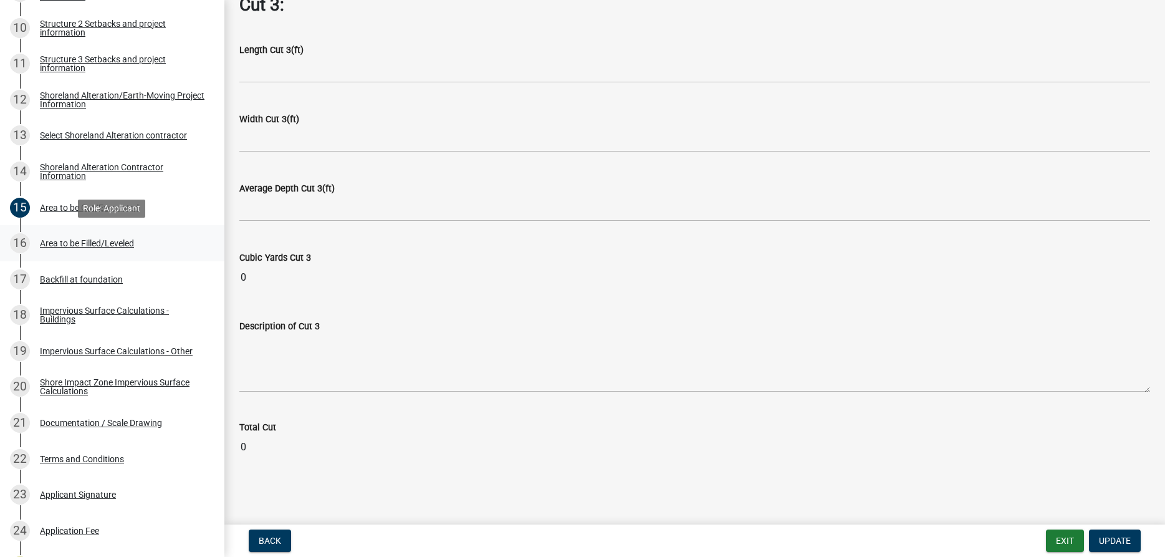
click at [121, 241] on div "Area to be Filled/Leveled" at bounding box center [87, 243] width 94 height 9
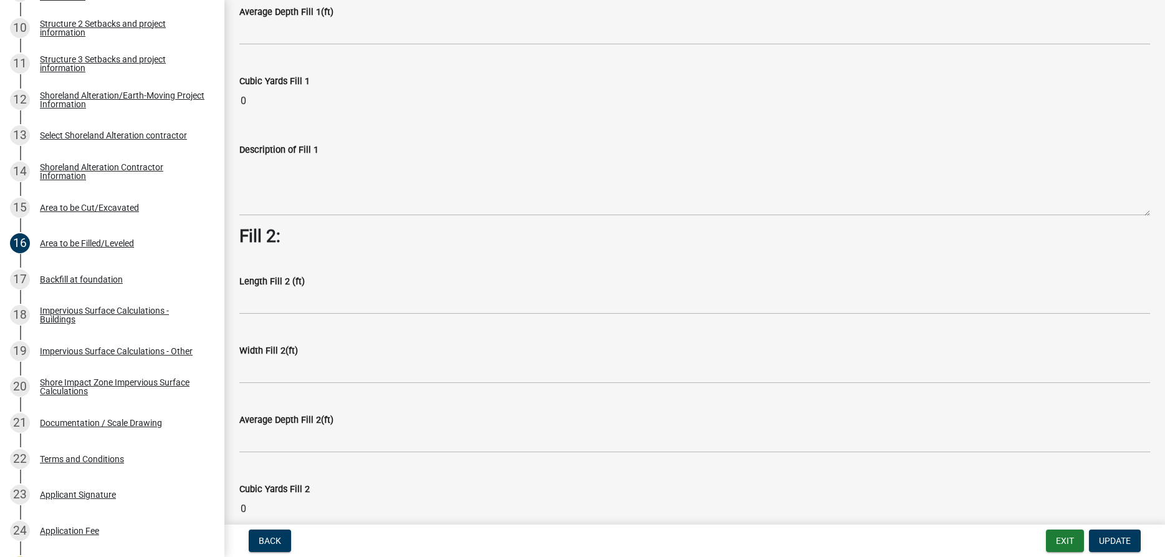
scroll to position [0, 0]
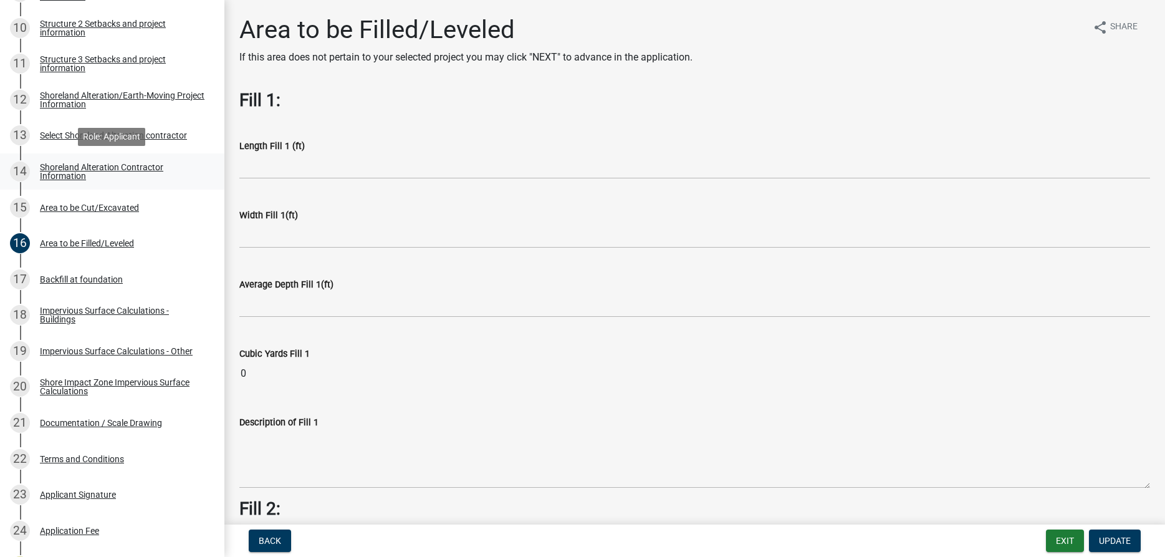
click at [65, 172] on div "Shoreland Alteration Contractor Information" at bounding box center [122, 171] width 165 height 17
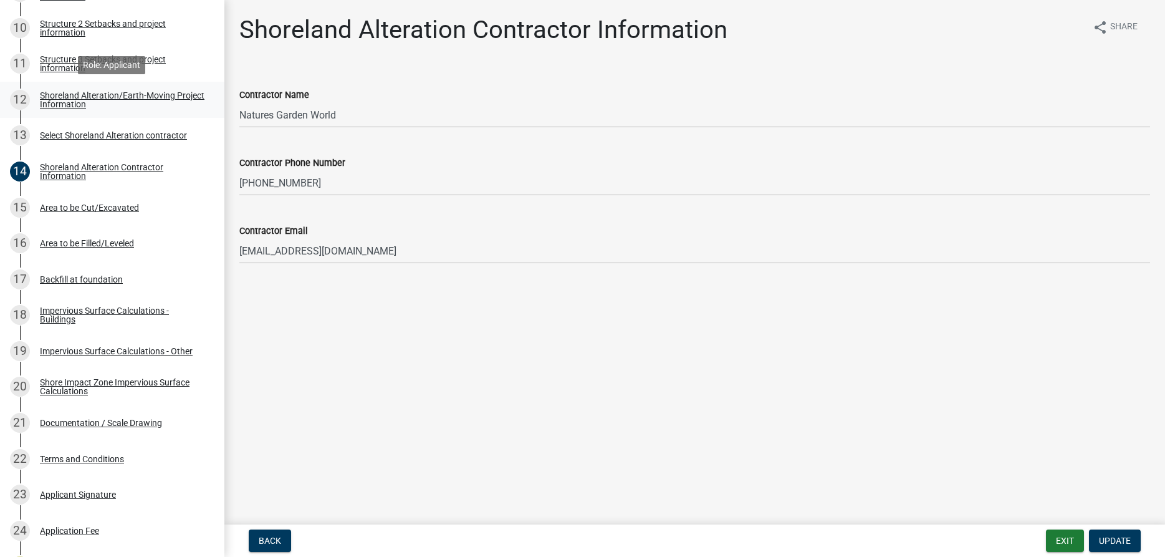
click at [69, 108] on div "Shoreland Alteration/Earth-Moving Project Information" at bounding box center [122, 99] width 165 height 17
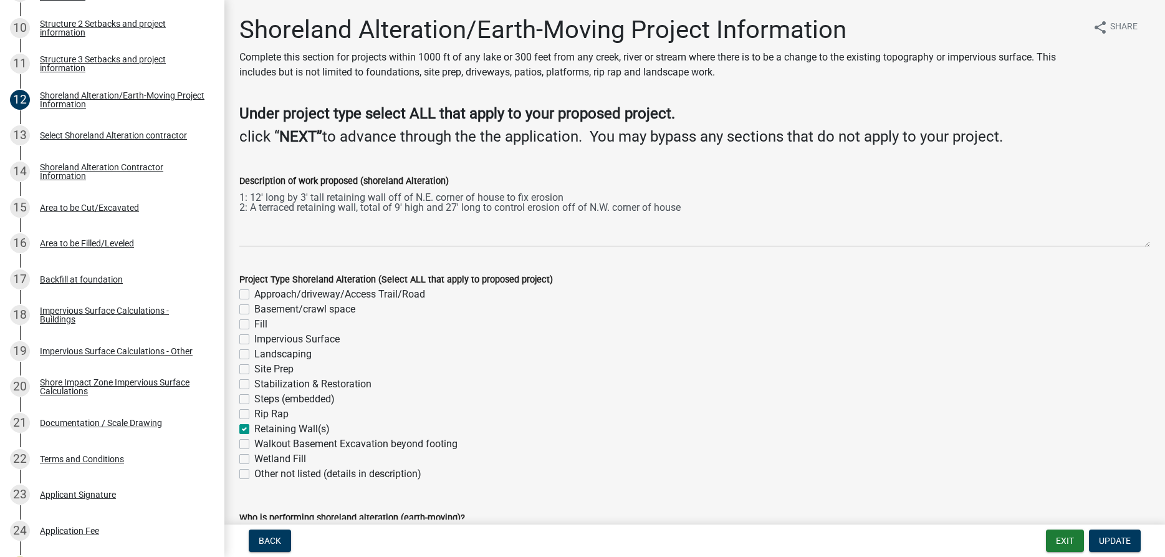
drag, startPoint x: 238, startPoint y: 197, endPoint x: 247, endPoint y: 196, distance: 9.4
click at [247, 196] on div "Description of work proposed (shoreland Alteration) 1: 12' long by 3' tall reta…" at bounding box center [694, 201] width 929 height 91
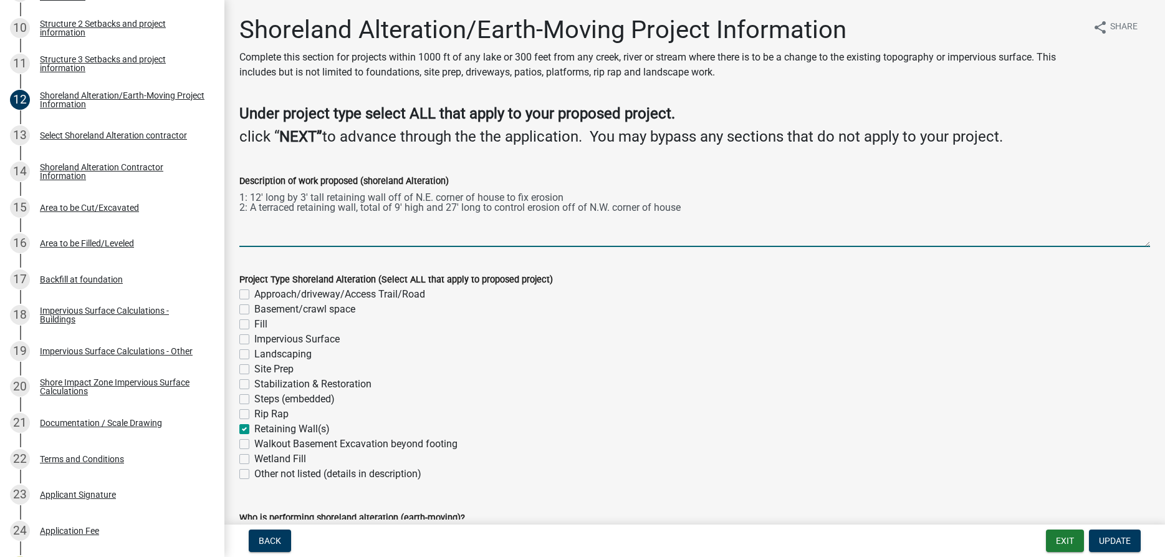
drag, startPoint x: 241, startPoint y: 197, endPoint x: 703, endPoint y: 226, distance: 462.7
click at [703, 226] on textarea "1: 12' long by 3' tall retaining wall off of N.E. corner of house to fix erosio…" at bounding box center [694, 217] width 911 height 59
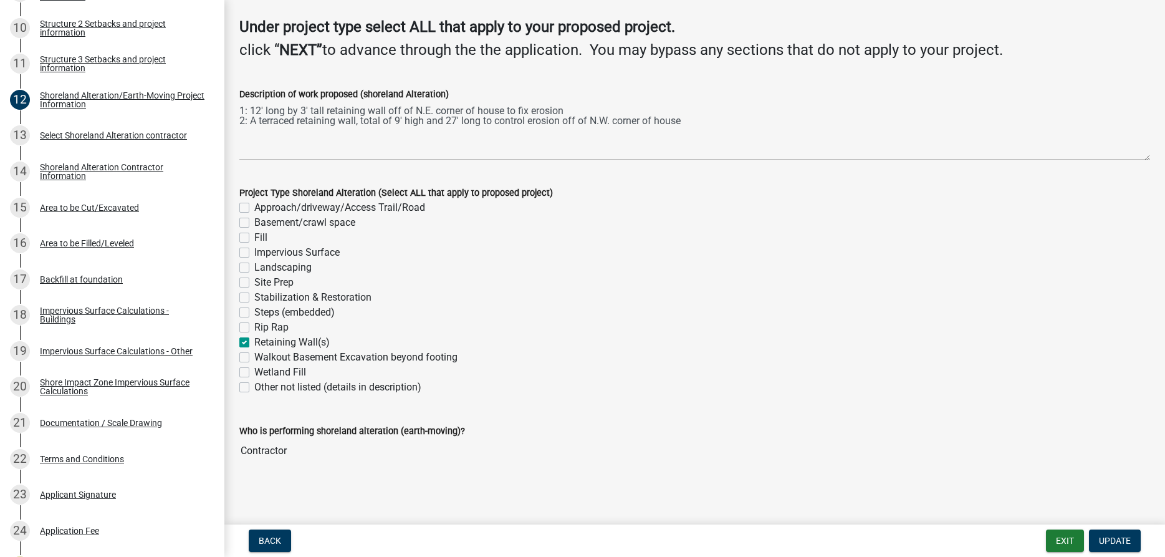
scroll to position [89, 0]
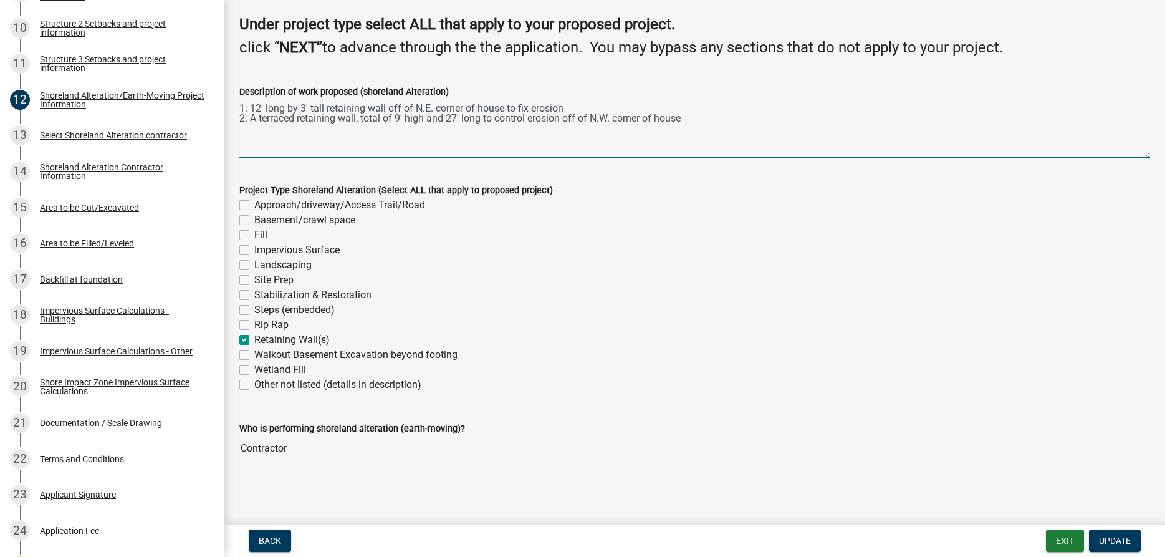
click at [541, 315] on div "Steps (embedded)" at bounding box center [694, 309] width 911 height 15
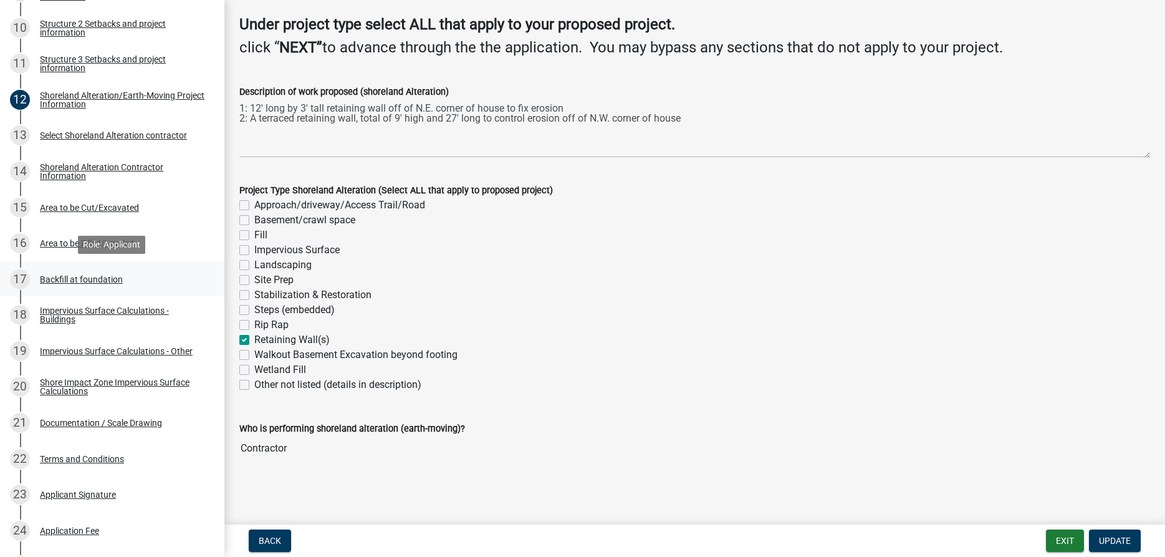
click at [100, 278] on div "Backfill at foundation" at bounding box center [81, 279] width 83 height 9
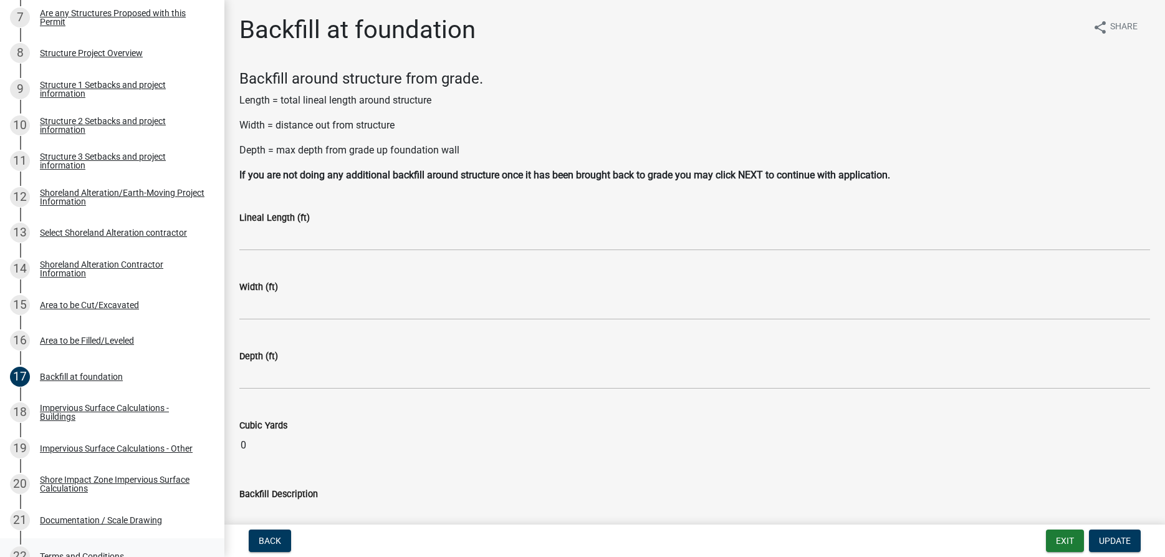
scroll to position [378, 0]
